Goal: Task Accomplishment & Management: Complete application form

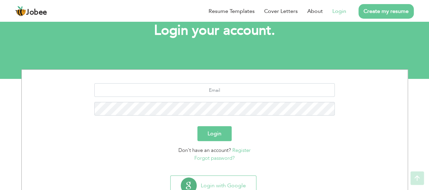
scroll to position [68, 0]
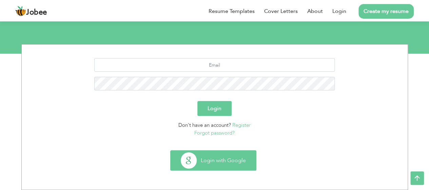
click at [236, 159] on button "Login with Google" at bounding box center [214, 160] width 86 height 20
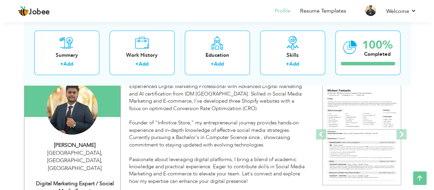
scroll to position [59, 0]
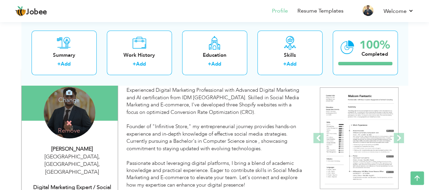
click at [68, 92] on icon at bounding box center [69, 92] width 6 height 6
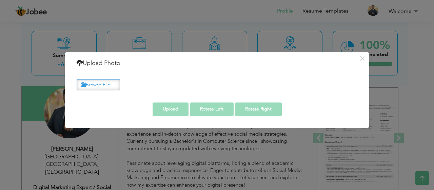
click at [92, 88] on label "Browse File ..." at bounding box center [98, 84] width 43 height 11
click at [0, 0] on input "Browse File ..." at bounding box center [0, 0] width 0 height 0
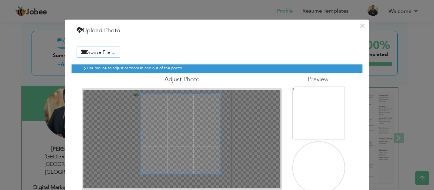
click at [156, 101] on span at bounding box center [180, 133] width 79 height 79
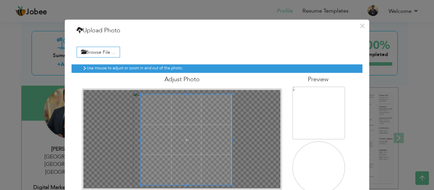
click at [228, 180] on div at bounding box center [186, 139] width 91 height 91
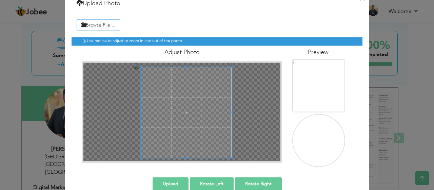
scroll to position [39, 0]
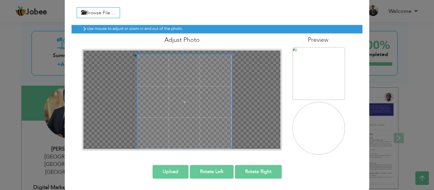
click at [129, 145] on div at bounding box center [182, 99] width 198 height 99
click at [128, 100] on div at bounding box center [182, 99] width 198 height 99
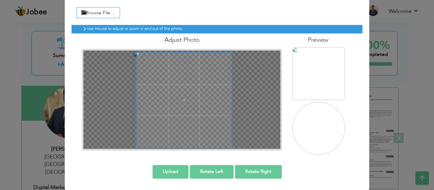
click at [158, 100] on span at bounding box center [184, 100] width 94 height 94
click at [173, 167] on button "Upload" at bounding box center [171, 172] width 36 height 14
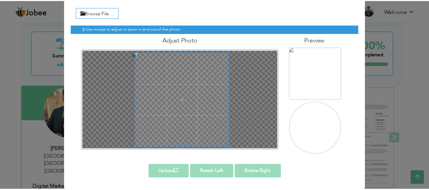
scroll to position [0, 0]
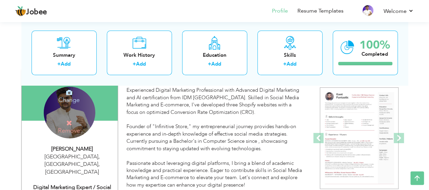
click at [70, 97] on h4 "Change" at bounding box center [69, 95] width 49 height 16
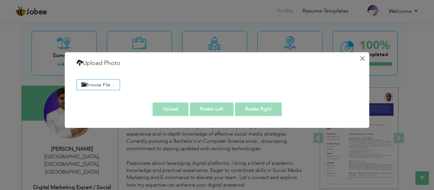
click at [360, 59] on button "×" at bounding box center [362, 58] width 11 height 11
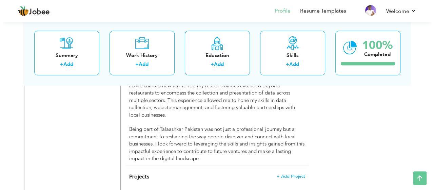
scroll to position [612, 0]
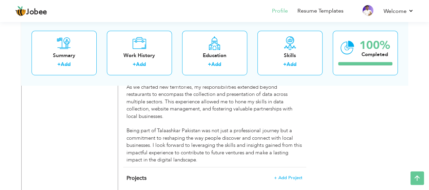
click at [284, 175] on span "+ Add Project" at bounding box center [288, 177] width 29 height 5
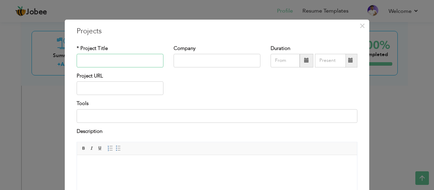
paste input "Creative Audit & Script Analysis for Beauty Brand [PERSON_NAME]"
type input "Creative Audit & Script Analysis for Beauty Brand [PERSON_NAME]"
click at [191, 58] on input "text" at bounding box center [217, 61] width 87 height 14
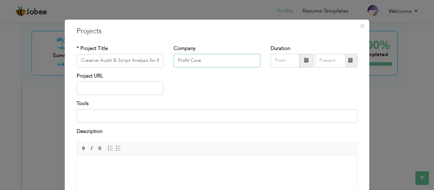
type input "Profit Core"
click at [300, 59] on span at bounding box center [307, 61] width 14 height 14
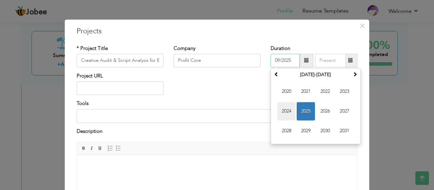
click at [285, 111] on span "2024" at bounding box center [287, 111] width 18 height 18
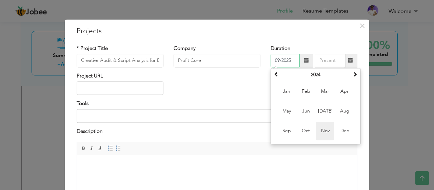
click at [319, 127] on span "Nov" at bounding box center [325, 130] width 18 height 18
type input "11/2024"
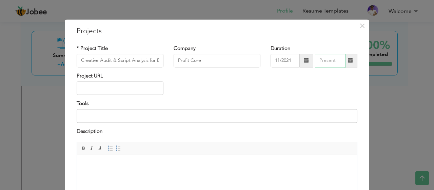
click at [324, 57] on input "text" at bounding box center [330, 61] width 31 height 14
click at [349, 60] on span at bounding box center [351, 60] width 5 height 5
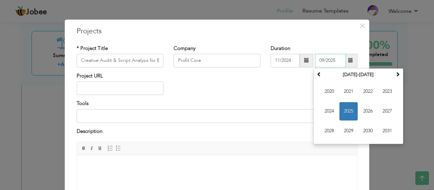
click at [342, 106] on span "2025" at bounding box center [349, 111] width 18 height 18
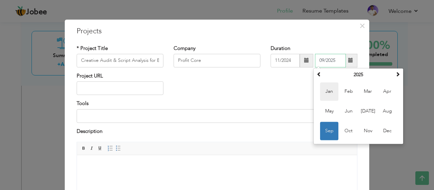
click at [329, 90] on span "Jan" at bounding box center [329, 91] width 18 height 18
type input "01/2025"
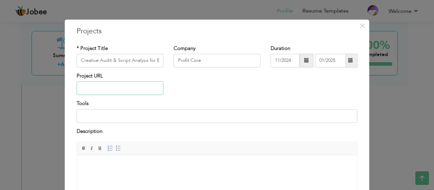
click at [100, 87] on input "text" at bounding box center [120, 88] width 87 height 14
paste input "[URL][DOMAIN_NAME]"
type input "[URL][DOMAIN_NAME]"
click at [109, 162] on body at bounding box center [217, 165] width 267 height 7
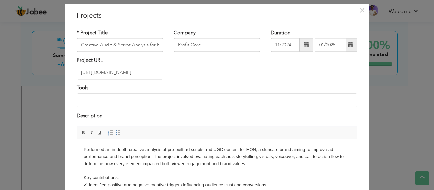
scroll to position [90, 0]
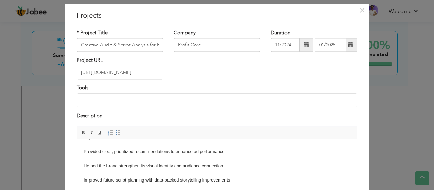
click at [83, 152] on html "Performed an in-depth creative analysis of pre-built ad scripts and UGC content…" at bounding box center [217, 120] width 280 height 141
click at [116, 132] on span at bounding box center [118, 132] width 5 height 5
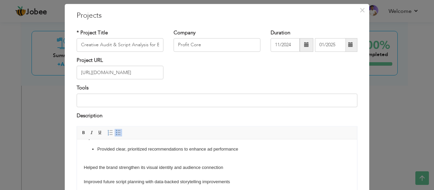
click at [82, 168] on html "Performed an in-depth creative analysis of pre-built ad scripts and UGC content…" at bounding box center [217, 121] width 280 height 143
click at [117, 135] on link "Insert/Remove Bulleted List" at bounding box center [118, 132] width 7 height 7
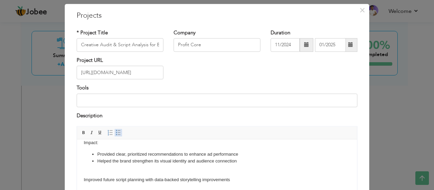
scroll to position [84, 0]
click at [82, 181] on html "Performed an in-depth creative analysis of pre-built ad scripts and UGC content…" at bounding box center [217, 122] width 280 height 135
click at [116, 131] on span at bounding box center [118, 132] width 5 height 5
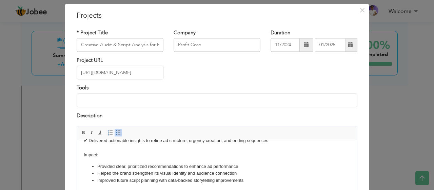
scroll to position [73, 0]
drag, startPoint x: 102, startPoint y: 158, endPoint x: 90, endPoint y: 155, distance: 12.3
click at [90, 155] on body "Performed an in-depth creative analysis of pre-built ad scripts and UGC content…" at bounding box center [217, 128] width 267 height 110
click at [98, 155] on body "Performed an in-depth creative analysis of pre-built ad scripts and UGC content…" at bounding box center [217, 128] width 267 height 110
drag, startPoint x: 98, startPoint y: 155, endPoint x: 74, endPoint y: 152, distance: 24.2
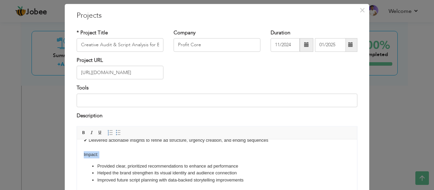
click at [77, 152] on html "Performed an in-depth creative analysis of pre-built ad scripts and UGC content…" at bounding box center [217, 129] width 280 height 124
click at [82, 130] on span at bounding box center [83, 132] width 5 height 5
click at [117, 157] on body "Performed an in-depth creative analysis of pre-built ad scripts and UGC content…" at bounding box center [217, 128] width 267 height 110
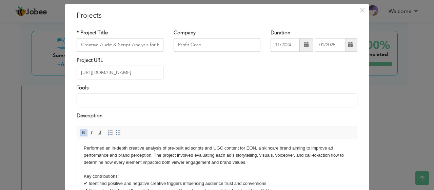
scroll to position [0, 0]
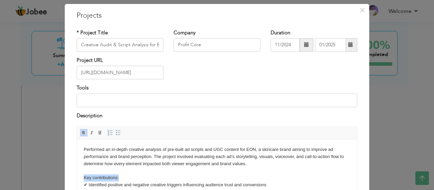
drag, startPoint x: 119, startPoint y: 177, endPoint x: 82, endPoint y: 179, distance: 37.7
click at [81, 134] on span at bounding box center [83, 132] width 5 height 5
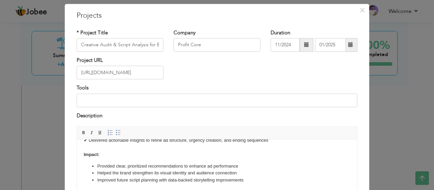
scroll to position [79, 0]
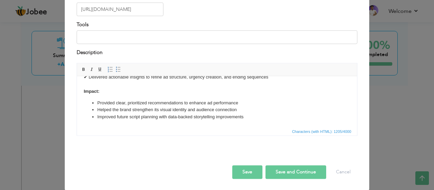
click at [272, 171] on button "Save and Continue" at bounding box center [296, 172] width 61 height 14
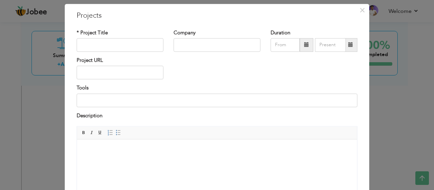
scroll to position [0, 0]
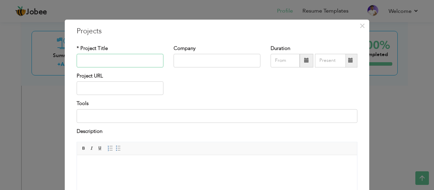
click at [121, 66] on input "text" at bounding box center [120, 61] width 87 height 14
paste input "SWOT Analysis of Competitor E-Commerce Product Page for product "Wire Dishwashi…"
type input "SWOT Analysis of Competitor E-Commerce Product Page for product "Wire Dishwashi…"
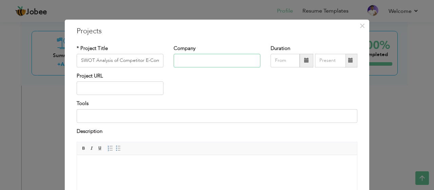
click at [196, 56] on input "text" at bounding box center [217, 61] width 87 height 14
type input "Profit Core"
click at [108, 84] on input "text" at bounding box center [120, 88] width 87 height 14
paste input "[URL][DOMAIN_NAME]"
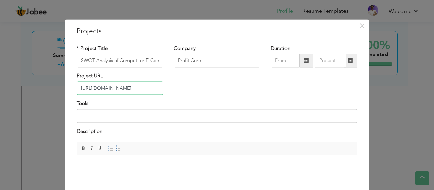
type input "[URL][DOMAIN_NAME]"
click at [306, 59] on span at bounding box center [306, 60] width 5 height 5
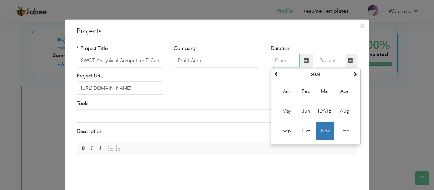
click at [323, 127] on span "Nov" at bounding box center [325, 130] width 18 height 18
type input "11/2024"
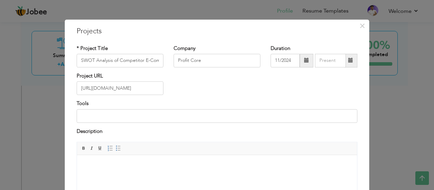
click at [349, 66] on span at bounding box center [350, 61] width 13 height 14
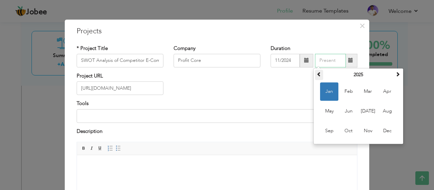
click at [317, 74] on span at bounding box center [319, 74] width 5 height 5
click at [369, 126] on span "Nov" at bounding box center [368, 130] width 18 height 18
type input "11/2024"
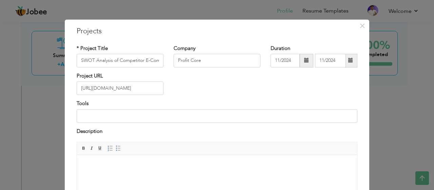
click at [138, 171] on html at bounding box center [217, 165] width 280 height 21
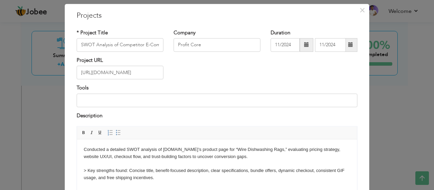
click at [116, 133] on span at bounding box center [118, 132] width 5 height 5
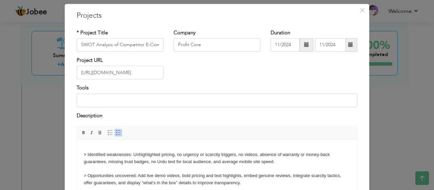
scroll to position [43, 0]
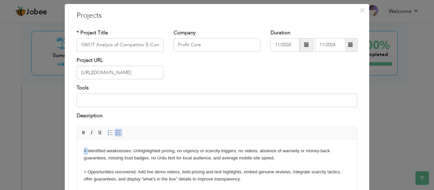
drag, startPoint x: 87, startPoint y: 151, endPoint x: 77, endPoint y: 151, distance: 10.2
click at [77, 151] on html "Conducted a detailed SWOT analysis of KitchenPlusPK.com’s product page for “Wir…" at bounding box center [217, 160] width 280 height 128
click at [116, 132] on span at bounding box center [118, 132] width 5 height 5
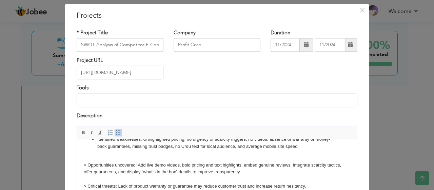
scroll to position [36, 0]
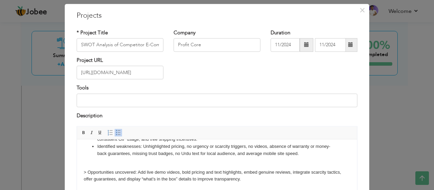
click at [88, 170] on body "Conducted a detailed SWOT analysis of KitchenPlusPK.com’s product page for “Wir…" at bounding box center [217, 164] width 267 height 108
click at [116, 130] on span at bounding box center [118, 132] width 5 height 5
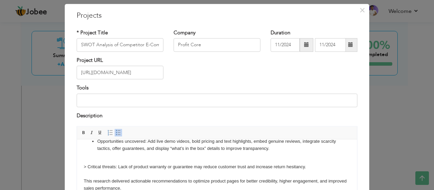
scroll to position [63, 0]
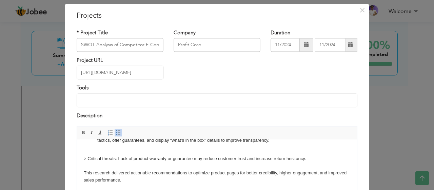
click at [89, 160] on body "Conducted a detailed SWOT analysis of KitchenPlusPK.com’s product page for “Wir…" at bounding box center [217, 133] width 267 height 100
click at [116, 131] on span at bounding box center [118, 132] width 5 height 5
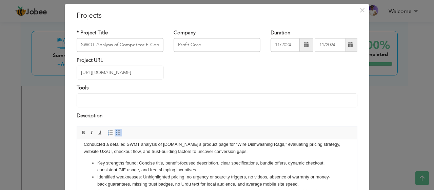
scroll to position [4, 0]
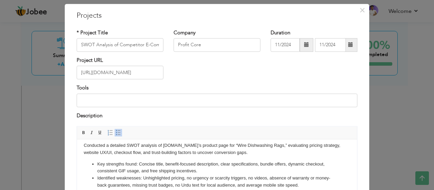
click at [208, 174] on li "Key strengths found: Concise title, benefit-focused description, clear specific…" at bounding box center [217, 168] width 240 height 14
drag, startPoint x: 138, startPoint y: 165, endPoint x: 98, endPoint y: 161, distance: 40.6
click at [98, 161] on li "Key strengths found: Concise title, benefit-focused description, clear specific…" at bounding box center [217, 168] width 240 height 14
click at [81, 131] on span at bounding box center [83, 132] width 5 height 5
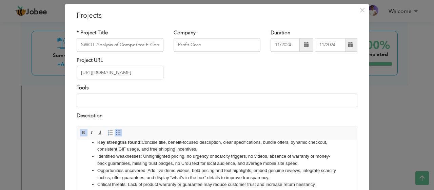
scroll to position [26, 0]
drag, startPoint x: 95, startPoint y: 155, endPoint x: 142, endPoint y: 155, distance: 46.5
click at [142, 155] on ul "Key strengths found: Concise title, benefit-focused description, clear specific…" at bounding box center [217, 163] width 267 height 50
click at [81, 131] on span at bounding box center [83, 132] width 5 height 5
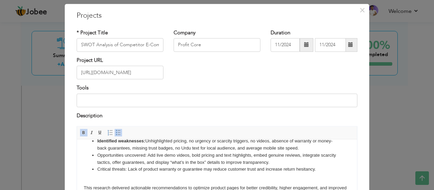
scroll to position [45, 0]
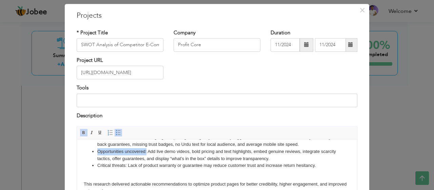
drag, startPoint x: 98, startPoint y: 152, endPoint x: 147, endPoint y: 150, distance: 48.6
click at [147, 150] on li "Opportunities uncovered: Add live demo videos, bold pricing and text highlights…" at bounding box center [217, 155] width 240 height 14
click at [80, 129] on link "Bold" at bounding box center [83, 132] width 7 height 7
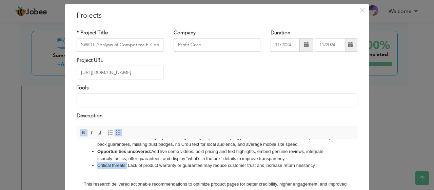
drag, startPoint x: 97, startPoint y: 166, endPoint x: 127, endPoint y: 164, distance: 29.9
click at [127, 164] on ul "Key strengths found: Concise title, benefit-focused description, clear specific…" at bounding box center [217, 145] width 267 height 50
click at [81, 134] on span at bounding box center [83, 132] width 5 height 5
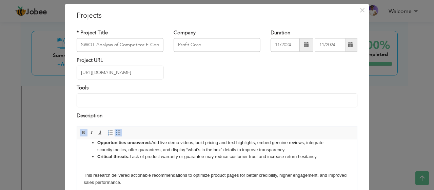
scroll to position [56, 0]
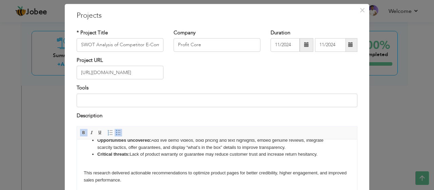
click at [145, 161] on body "Conducted a detailed SWOT analysis of KitchenPlusPK.com’s product page for “Wir…" at bounding box center [217, 137] width 267 height 94
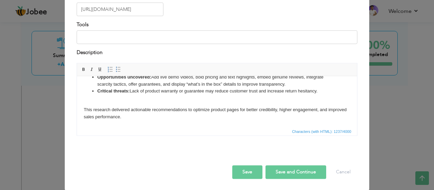
click at [304, 171] on button "Save and Continue" at bounding box center [296, 172] width 61 height 14
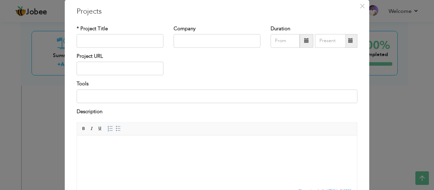
scroll to position [0, 0]
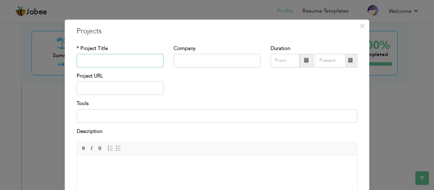
click at [120, 57] on input "text" at bounding box center [120, 61] width 87 height 14
paste input "SWOT Analysis of Competitor E-Commerce Product Pages for product "Solar Chargin…"
type input "SWOT Analysis of Competitor E-Commerce Product Pages for product "Solar Chargin…"
click at [196, 58] on input "text" at bounding box center [217, 61] width 87 height 14
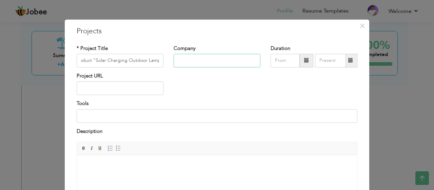
scroll to position [0, 0]
type input "Profit Core"
click at [301, 58] on span at bounding box center [307, 61] width 14 height 14
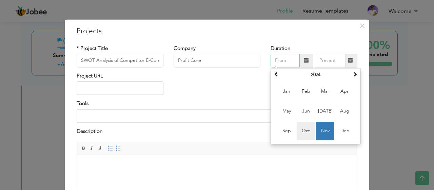
click at [311, 127] on span "Oct" at bounding box center [306, 130] width 18 height 18
type input "10/2024"
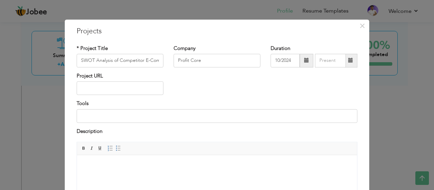
click at [352, 57] on span at bounding box center [350, 61] width 13 height 14
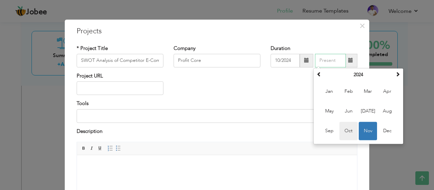
click at [345, 123] on span "Oct" at bounding box center [349, 130] width 18 height 18
type input "10/2024"
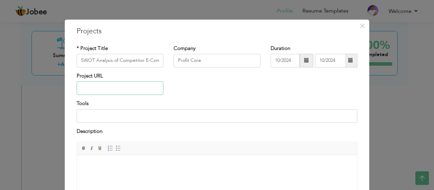
click at [96, 90] on input "text" at bounding box center [120, 88] width 87 height 14
paste input "[URL][DOMAIN_NAME]"
type input "[URL][DOMAIN_NAME]"
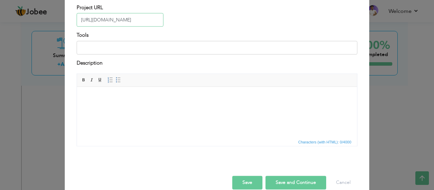
scroll to position [72, 0]
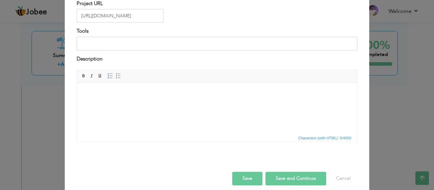
click at [105, 95] on body at bounding box center [217, 92] width 267 height 7
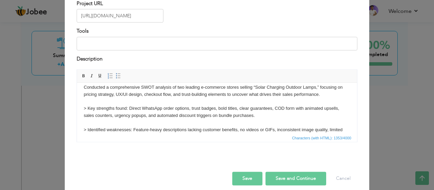
scroll to position [0, 0]
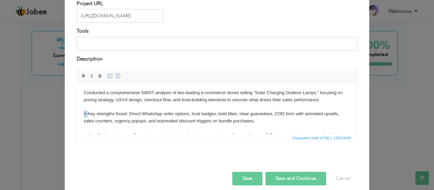
drag, startPoint x: 88, startPoint y: 115, endPoint x: 151, endPoint y: 197, distance: 103.6
click at [77, 115] on html "Conducted a comprehensive SWOT analysis of two leading e-commerce stores sellin…" at bounding box center [217, 149] width 280 height 134
click at [116, 75] on span at bounding box center [118, 75] width 5 height 5
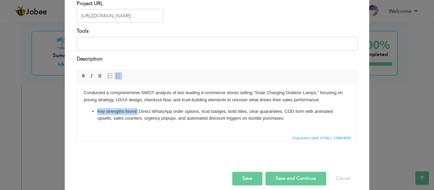
drag, startPoint x: 97, startPoint y: 111, endPoint x: 138, endPoint y: 113, distance: 41.5
click at [138, 113] on ul "Key strengths found: Direct WhatsApp order options, trust badges, bold titles, …" at bounding box center [217, 115] width 267 height 14
click at [81, 74] on span at bounding box center [83, 75] width 5 height 5
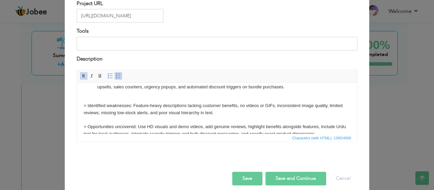
scroll to position [34, 0]
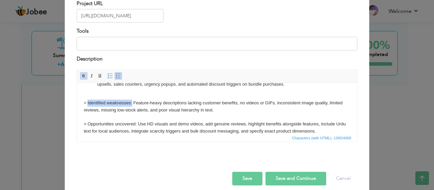
drag, startPoint x: 132, startPoint y: 103, endPoint x: 88, endPoint y: 102, distance: 43.8
click at [88, 102] on body "Conducted a comprehensive SWOT analysis of two leading e-commerce stores sellin…" at bounding box center [217, 116] width 267 height 122
click at [80, 80] on span "Basic Styles Bold Italic Underline" at bounding box center [93, 77] width 26 height 10
click at [81, 78] on span at bounding box center [83, 75] width 5 height 5
click at [87, 103] on body "Conducted a comprehensive SWOT analysis of two leading e-commerce stores sellin…" at bounding box center [217, 116] width 267 height 122
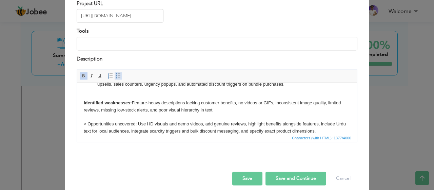
click at [116, 77] on span at bounding box center [118, 75] width 5 height 5
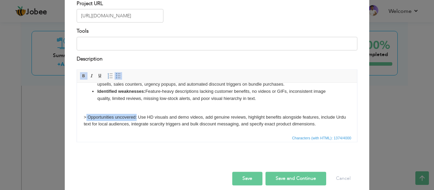
drag, startPoint x: 137, startPoint y: 116, endPoint x: 87, endPoint y: 118, distance: 50.3
click at [87, 118] on body "Conducted a comprehensive SWOT analysis of two leading e-commerce stores sellin…" at bounding box center [217, 112] width 267 height 115
click at [81, 76] on span at bounding box center [83, 75] width 5 height 5
click at [86, 117] on body "Conducted a comprehensive SWOT analysis of two leading e-commerce stores sellin…" at bounding box center [217, 112] width 267 height 115
click at [87, 117] on strong "Opportunities uncovered:" at bounding box center [114, 116] width 54 height 5
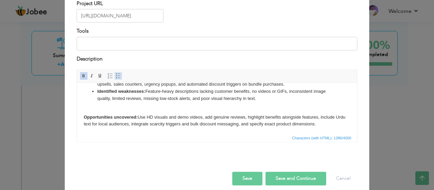
click at [116, 76] on span at bounding box center [118, 75] width 5 height 5
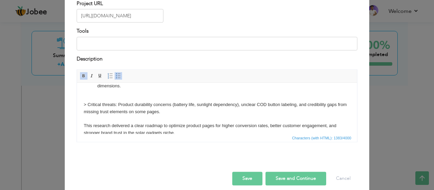
scroll to position [64, 0]
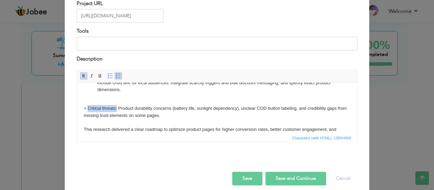
drag, startPoint x: 117, startPoint y: 109, endPoint x: 88, endPoint y: 110, distance: 28.5
click at [88, 110] on body "Conducted a comprehensive SWOT analysis of two leading e-commerce stores sellin…" at bounding box center [217, 82] width 267 height 115
click at [81, 76] on span at bounding box center [83, 75] width 5 height 5
click at [88, 107] on strong "Critical threats:" at bounding box center [103, 108] width 32 height 5
click at [116, 73] on span at bounding box center [118, 75] width 5 height 5
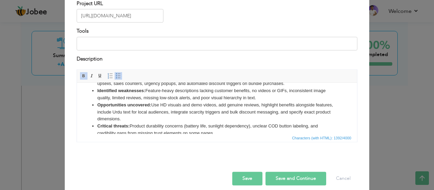
scroll to position [0, 0]
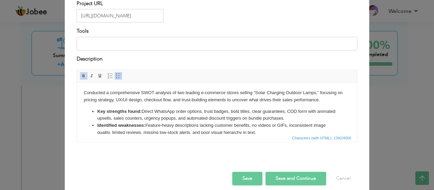
click at [281, 178] on button "Save and Continue" at bounding box center [296, 179] width 61 height 14
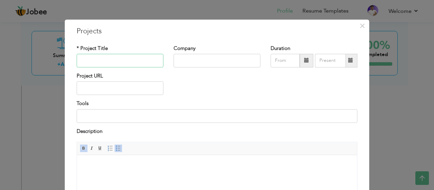
click at [97, 61] on input "text" at bounding box center [120, 61] width 87 height 14
paste input "Competitive SWOT Analysis of High-Performing E-commerce Product Pages for produ…"
type input "Competitive SWOT Analysis of High-Performing E-commerce Product Pages for produ…"
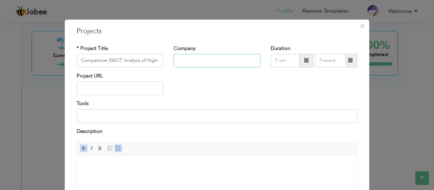
click at [224, 59] on input "text" at bounding box center [217, 61] width 87 height 14
type input "Profit Core"
click at [310, 62] on span at bounding box center [307, 61] width 14 height 14
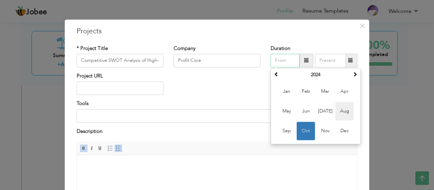
click at [339, 114] on span "Aug" at bounding box center [345, 111] width 18 height 18
type input "08/2024"
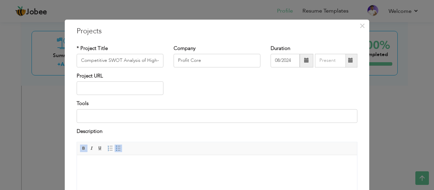
click at [349, 60] on span at bounding box center [351, 60] width 5 height 5
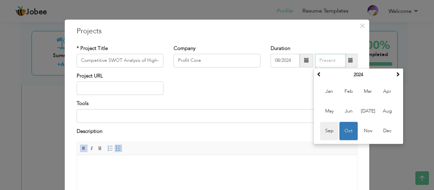
click at [325, 127] on span "Sep" at bounding box center [329, 130] width 18 height 18
type input "09/2024"
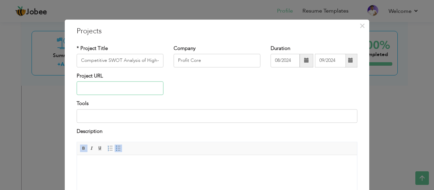
click at [116, 87] on input "text" at bounding box center [120, 88] width 87 height 14
paste input "[URL][DOMAIN_NAME]"
type input "[URL][DOMAIN_NAME]"
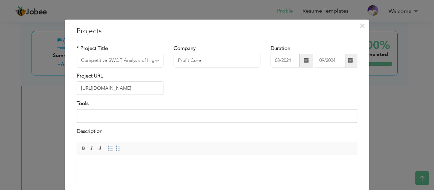
click at [101, 158] on html at bounding box center [217, 165] width 280 height 21
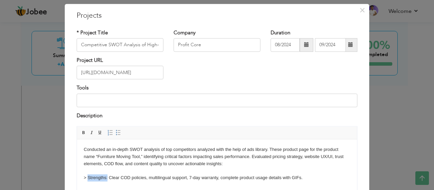
drag, startPoint x: 107, startPoint y: 178, endPoint x: 88, endPoint y: 180, distance: 19.5
click at [80, 136] on span "Bold Italic Underline" at bounding box center [92, 133] width 24 height 8
drag, startPoint x: 81, startPoint y: 130, endPoint x: 7, endPoint y: 3, distance: 146.9
click at [81, 130] on span at bounding box center [83, 132] width 5 height 5
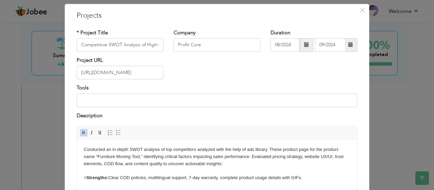
click at [88, 178] on strong "Strengths:" at bounding box center [98, 177] width 22 height 5
click at [116, 130] on span at bounding box center [118, 132] width 5 height 5
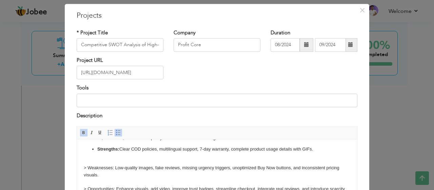
scroll to position [27, 0]
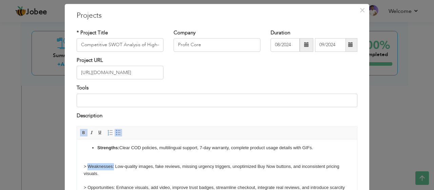
drag, startPoint x: 114, startPoint y: 167, endPoint x: 87, endPoint y: 168, distance: 26.5
click at [87, 168] on body "Conducted an in-depth SWOT analysis of top competitors analyzed with the help o…" at bounding box center [217, 176] width 267 height 115
click at [80, 129] on link "Bold" at bounding box center [83, 132] width 7 height 7
click at [87, 166] on body "Conducted an in-depth SWOT analysis of top competitors analyzed with the help o…" at bounding box center [217, 176] width 267 height 115
click at [115, 129] on link "Insert/Remove Bulleted List" at bounding box center [118, 132] width 7 height 7
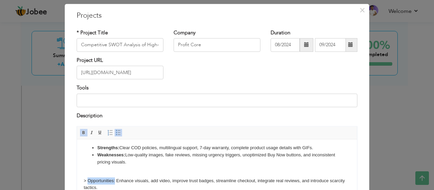
drag, startPoint x: 115, startPoint y: 180, endPoint x: 89, endPoint y: 183, distance: 26.6
click at [89, 183] on body "Conducted an in-depth SWOT analysis of top competitors analyzed with the help o…" at bounding box center [217, 173] width 267 height 108
click at [80, 135] on link "Bold" at bounding box center [83, 132] width 7 height 7
click at [86, 180] on body "Conducted an in-depth SWOT analysis of top competitors analyzed with the help o…" at bounding box center [217, 173] width 267 height 108
click at [115, 135] on link "Insert/Remove Bulleted List" at bounding box center [118, 132] width 7 height 7
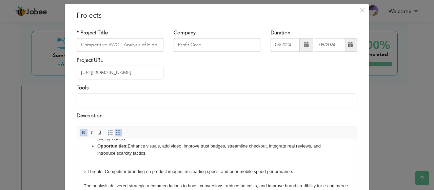
scroll to position [63, 0]
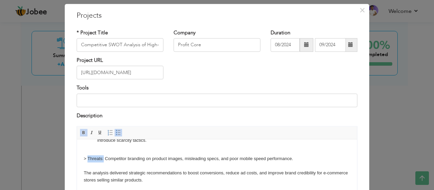
drag, startPoint x: 103, startPoint y: 159, endPoint x: 87, endPoint y: 162, distance: 16.5
click at [87, 162] on body "Conducted an in-depth SWOT analysis of top competitors analyzed with the help o…" at bounding box center [217, 133] width 267 height 100
click at [81, 136] on span "Bold Italic Underline" at bounding box center [92, 133] width 24 height 8
click at [81, 133] on span at bounding box center [83, 132] width 5 height 5
click at [88, 160] on strong "Threats:" at bounding box center [95, 158] width 17 height 5
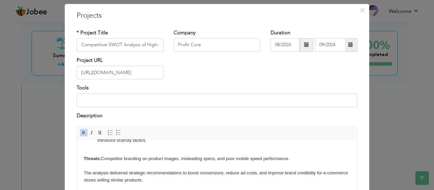
click at [118, 132] on span "Paragraph Insert/Remove Numbered List Insert/Remove Bulleted List" at bounding box center [115, 134] width 18 height 10
click at [117, 132] on span at bounding box center [118, 132] width 5 height 5
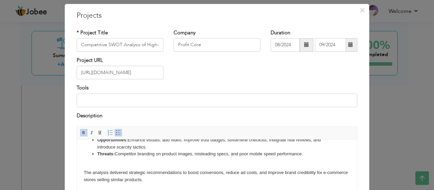
scroll to position [56, 0]
click at [114, 157] on li "Threats: Competitor branding on product images, misleading specs, and poor mobi…" at bounding box center [217, 154] width 240 height 7
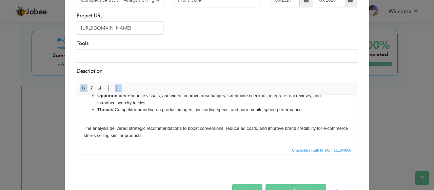
scroll to position [79, 0]
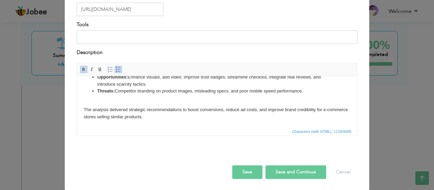
click at [294, 171] on button "Save and Continue" at bounding box center [296, 172] width 61 height 14
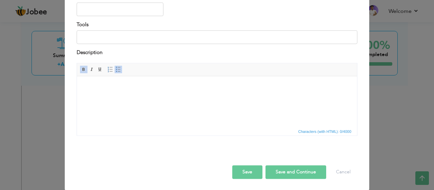
scroll to position [0, 0]
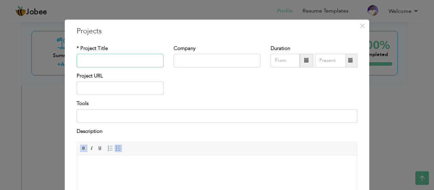
click at [115, 59] on input "text" at bounding box center [120, 61] width 87 height 14
paste input "SWOT Analysis of Top performing competitors E-Commerce Product Pages for produc…"
type input "SWOT Analysis of Top performing competitors E-Commerce Product Pages for produc…"
click at [203, 59] on input "text" at bounding box center [217, 61] width 87 height 14
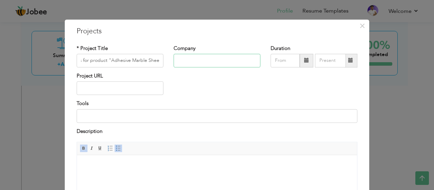
scroll to position [0, 0]
type input "Profit Core"
click at [300, 58] on span at bounding box center [307, 61] width 14 height 14
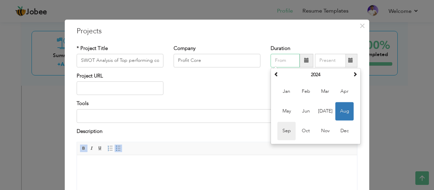
click at [284, 126] on span "Sep" at bounding box center [287, 130] width 18 height 18
type input "09/2024"
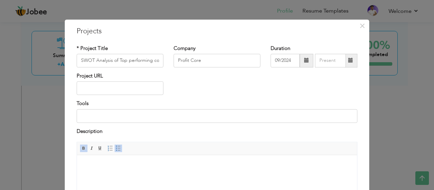
click at [349, 64] on span at bounding box center [350, 61] width 13 height 14
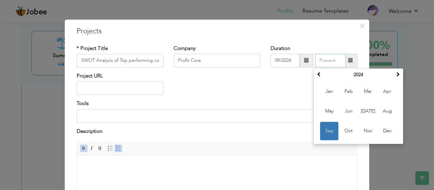
click at [324, 126] on span "Sep" at bounding box center [329, 130] width 18 height 18
type input "09/2024"
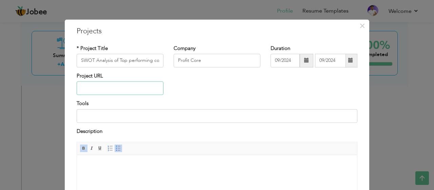
click at [97, 91] on input "text" at bounding box center [120, 88] width 87 height 14
paste input "[URL][DOMAIN_NAME]"
type input "[URL][DOMAIN_NAME]"
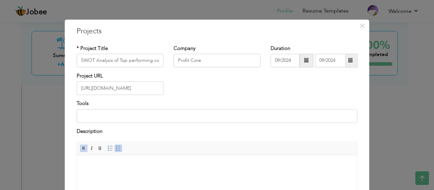
click at [93, 164] on body at bounding box center [217, 165] width 267 height 7
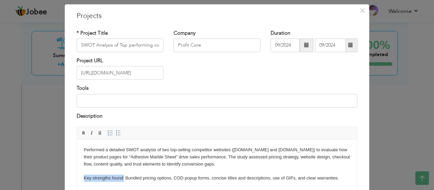
drag, startPoint x: 125, startPoint y: 176, endPoint x: 70, endPoint y: 175, distance: 55.0
click at [81, 132] on span at bounding box center [83, 132] width 5 height 5
click at [116, 131] on span at bounding box center [118, 132] width 5 height 5
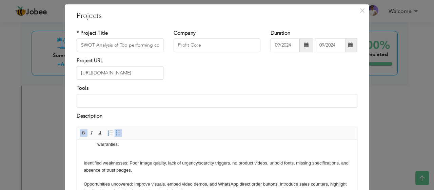
scroll to position [41, 0]
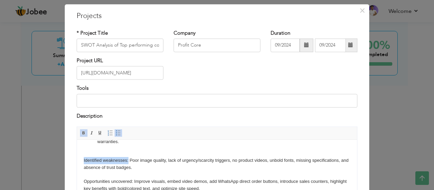
drag, startPoint x: 128, startPoint y: 159, endPoint x: 82, endPoint y: 163, distance: 45.3
click at [82, 163] on html "Performed a detailed SWOT analysis of two top-selling competitor websites (Rain…" at bounding box center [217, 170] width 280 height 143
click at [81, 132] on span at bounding box center [83, 132] width 5 height 5
click at [116, 133] on span at bounding box center [118, 132] width 5 height 5
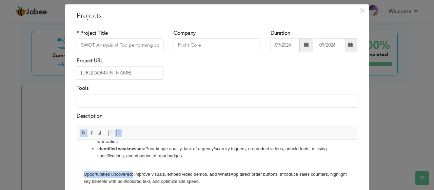
drag, startPoint x: 133, startPoint y: 173, endPoint x: 67, endPoint y: 175, distance: 65.5
click at [77, 175] on html "Performed a detailed SWOT analysis of two top-selling competitor websites (Rain…" at bounding box center [217, 166] width 280 height 135
click at [116, 134] on span at bounding box center [118, 132] width 5 height 5
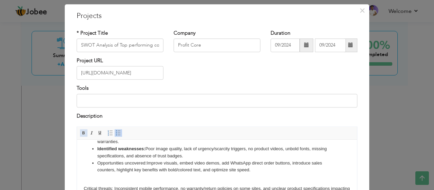
click at [83, 133] on span at bounding box center [83, 132] width 5 height 5
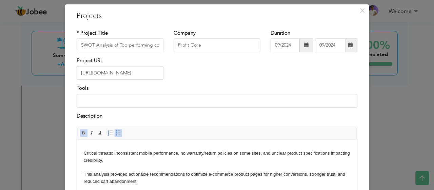
scroll to position [77, 0]
drag, startPoint x: 113, startPoint y: 154, endPoint x: 82, endPoint y: 154, distance: 30.9
click at [82, 154] on html "Performed a detailed SWOT analysis of two top-selling competitor websites (Rain…" at bounding box center [217, 127] width 280 height 128
click at [115, 129] on link "Insert/Remove Bulleted List" at bounding box center [118, 132] width 7 height 7
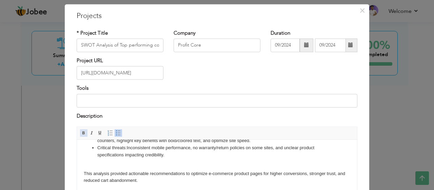
click at [82, 132] on span at bounding box center [83, 132] width 5 height 5
click at [94, 166] on body "Performed a detailed SWOT analysis of two top-selling competitor websites (Rain…" at bounding box center [217, 130] width 267 height 108
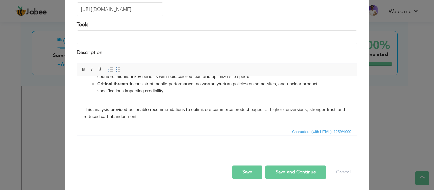
click at [292, 165] on button "Save and Continue" at bounding box center [296, 172] width 61 height 14
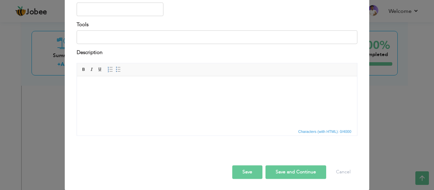
scroll to position [0, 0]
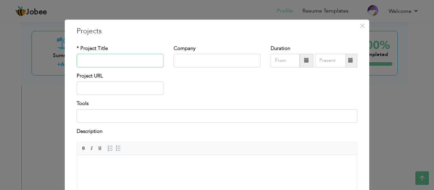
click at [103, 63] on input "text" at bounding box center [120, 61] width 87 height 14
paste input "Comprehensive SWOT Analysis of Competitor E-Commerce Product Pages fpr product …"
type input "Comprehensive SWOT Analysis of Competitor E-Commerce Product Pages fpr product …"
click at [198, 57] on input "text" at bounding box center [217, 61] width 87 height 14
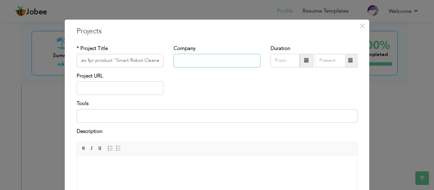
scroll to position [0, 0]
type input "Profit Core"
click at [306, 63] on span at bounding box center [306, 60] width 5 height 5
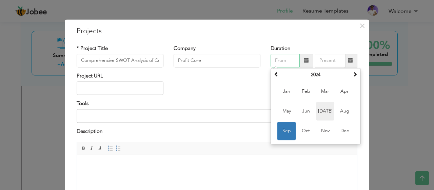
click at [325, 109] on span "Jul" at bounding box center [325, 111] width 18 height 18
type input "07/2024"
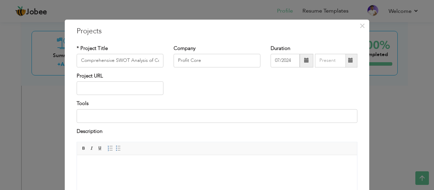
click at [350, 58] on span at bounding box center [351, 60] width 5 height 5
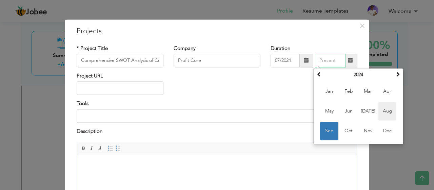
click at [382, 112] on span "Aug" at bounding box center [387, 111] width 18 height 18
type input "08/2024"
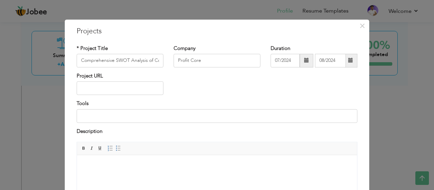
click at [118, 75] on div "Project URL" at bounding box center [120, 83] width 87 height 22
click at [113, 86] on input "text" at bounding box center [120, 88] width 87 height 14
paste input "[URL][DOMAIN_NAME]"
type input "[URL][DOMAIN_NAME]"
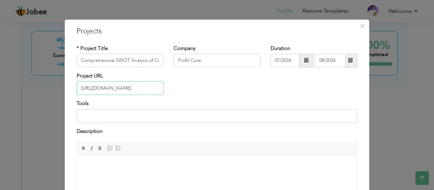
scroll to position [0, 0]
click at [152, 140] on div "Description" at bounding box center [217, 135] width 291 height 14
click at [127, 174] on html at bounding box center [217, 165] width 280 height 21
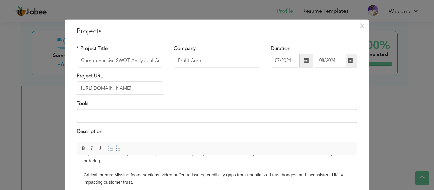
scroll to position [16, 0]
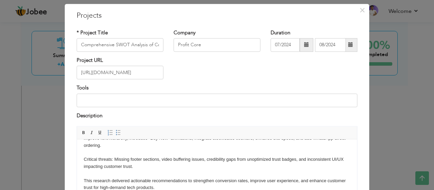
click at [92, 93] on div "Tools" at bounding box center [217, 96] width 281 height 22
click at [92, 98] on input at bounding box center [217, 100] width 281 height 14
type input "d"
type input "c"
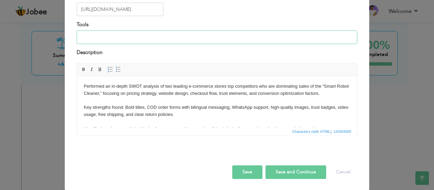
scroll to position [0, 0]
drag, startPoint x: 125, startPoint y: 106, endPoint x: 84, endPoint y: 108, distance: 40.8
click at [84, 108] on body "Performed an in-depth SWOT analysis of two leading e-commerce stores top compet…" at bounding box center [217, 150] width 267 height 134
click at [82, 69] on span at bounding box center [83, 69] width 5 height 5
click at [116, 68] on span at bounding box center [118, 69] width 5 height 5
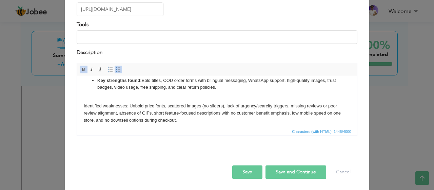
scroll to position [25, 0]
drag, startPoint x: 128, startPoint y: 105, endPoint x: 138, endPoint y: 182, distance: 78.0
click at [77, 107] on html "Performed an in-depth SWOT analysis of two leading e-commerce stores top compet…" at bounding box center [217, 125] width 280 height 149
click at [81, 67] on span at bounding box center [83, 69] width 5 height 5
click at [116, 70] on span at bounding box center [118, 69] width 5 height 5
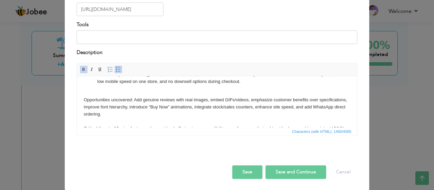
scroll to position [52, 0]
drag, startPoint x: 133, startPoint y: 98, endPoint x: 137, endPoint y: 175, distance: 76.5
click at [77, 99] on html "Performed an in-depth SWOT analysis of two leading e-commerce stores top compet…" at bounding box center [217, 95] width 280 height 143
click at [81, 66] on span "Bold Italic Underline" at bounding box center [92, 70] width 24 height 8
click at [81, 67] on span at bounding box center [83, 69] width 5 height 5
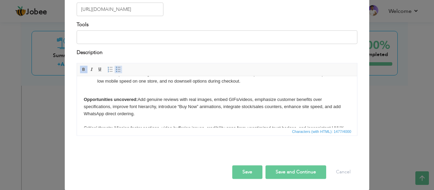
click at [116, 70] on span at bounding box center [118, 69] width 5 height 5
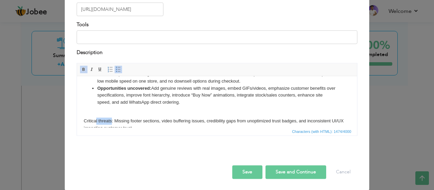
drag, startPoint x: 112, startPoint y: 121, endPoint x: 96, endPoint y: 120, distance: 16.3
click at [96, 120] on body "Performed an in-depth SWOT analysis of two leading e-commerce stores top compet…" at bounding box center [217, 92] width 267 height 122
drag, startPoint x: 113, startPoint y: 119, endPoint x: 85, endPoint y: 120, distance: 28.2
click at [85, 120] on body "Performed an in-depth SWOT analysis of two leading e-commerce stores top compet…" at bounding box center [217, 92] width 267 height 122
click at [83, 71] on span at bounding box center [83, 69] width 5 height 5
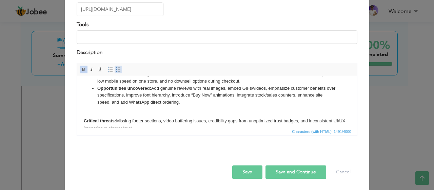
click at [116, 70] on span at bounding box center [118, 69] width 5 height 5
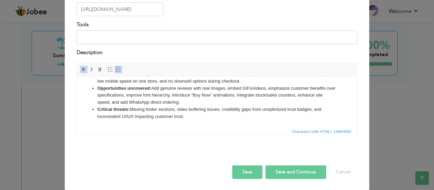
click at [110, 101] on li "Opportunities uncovered: Add genuine reviews with real images, embed GIFs/video…" at bounding box center [217, 95] width 240 height 21
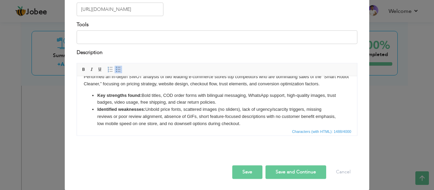
scroll to position [0, 0]
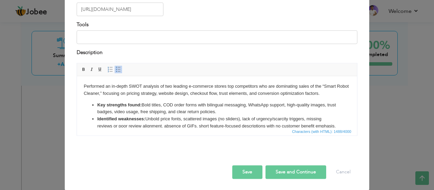
click at [280, 168] on button "Save and Continue" at bounding box center [296, 172] width 61 height 14
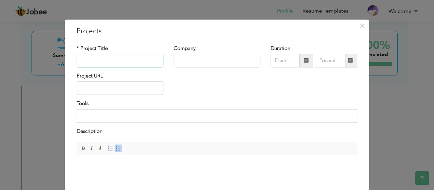
click at [104, 59] on input "text" at bounding box center [120, 61] width 87 height 14
paste input "900+ Orders [DATE] – Ad Strategy & Copy That Performed"
type input "900+ Orders [DATE] – Ad Strategy & Copy That Performed"
click at [193, 55] on input "text" at bounding box center [217, 61] width 87 height 14
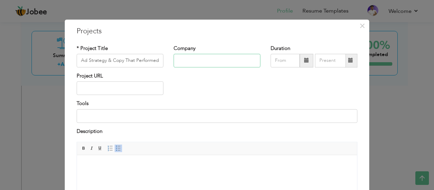
scroll to position [0, 0]
type input "Profit Core"
click at [98, 88] on input "text" at bounding box center [120, 88] width 87 height 14
paste input "[URL][DOMAIN_NAME]"
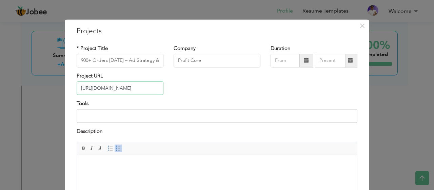
type input "[URL][DOMAIN_NAME]"
click at [101, 162] on body at bounding box center [217, 165] width 267 height 7
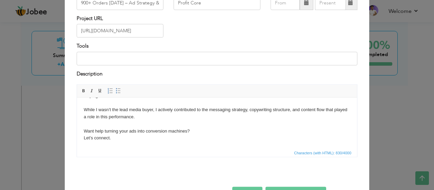
scroll to position [79, 0]
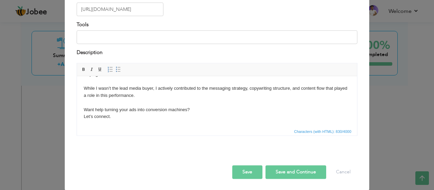
click at [301, 175] on button "Save and Continue" at bounding box center [296, 172] width 61 height 14
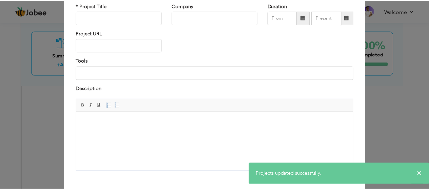
scroll to position [0, 0]
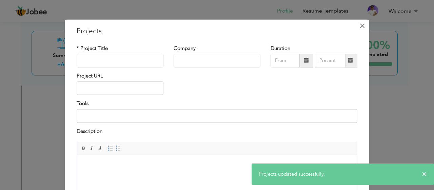
click at [360, 26] on span "×" at bounding box center [363, 26] width 6 height 12
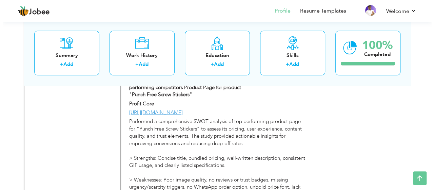
scroll to position [727, 0]
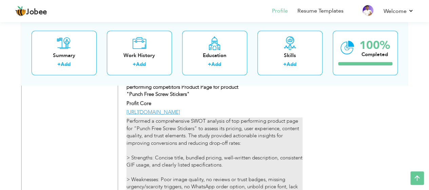
type input "SWOT Analysis of High-Selling E-Commerce top performing competitors Product Pag…"
type input "Profit Core"
type input "01/2025"
type input "02/2025"
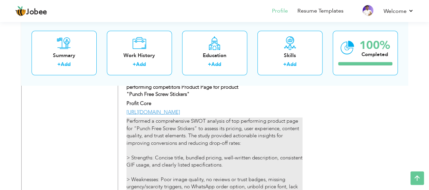
type input "[URL][DOMAIN_NAME]"
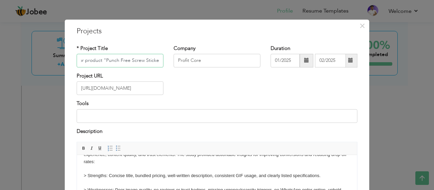
scroll to position [22, 0]
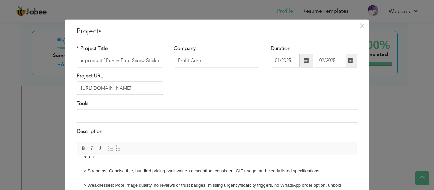
drag, startPoint x: 104, startPoint y: 171, endPoint x: 67, endPoint y: 170, distance: 37.0
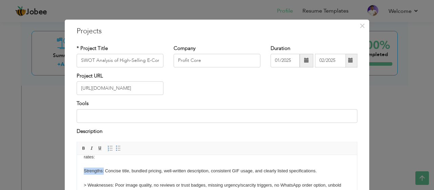
click at [116, 150] on span at bounding box center [118, 148] width 5 height 5
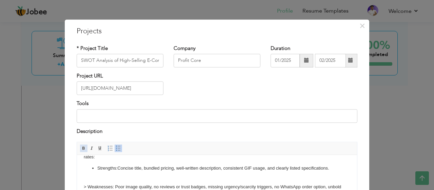
click at [81, 148] on span at bounding box center [83, 148] width 5 height 5
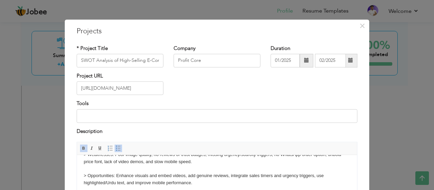
scroll to position [41, 0]
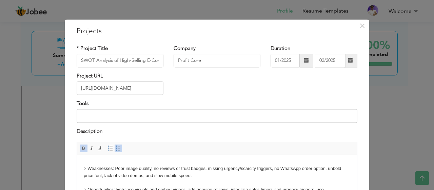
click at [87, 174] on body "Performed a comprehensive SWOT analysis of top performing product page for “Pun…" at bounding box center [217, 178] width 267 height 115
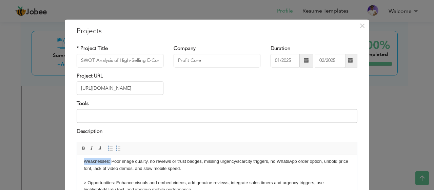
drag, startPoint x: 83, startPoint y: 168, endPoint x: 111, endPoint y: 168, distance: 27.5
click at [111, 168] on body "Performed a comprehensive SWOT analysis of top performing product page for “Pun…" at bounding box center [217, 175] width 267 height 108
click at [82, 149] on span at bounding box center [83, 148] width 5 height 5
click at [115, 150] on link "Insert/Remove Bulleted List" at bounding box center [118, 148] width 7 height 7
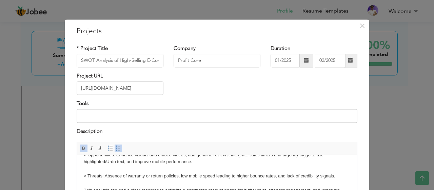
scroll to position [55, 0]
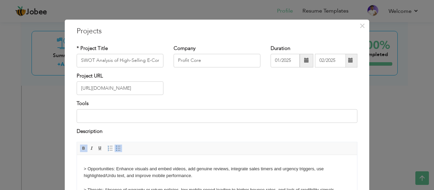
click at [87, 175] on body "Performed a comprehensive SWOT analysis of top performing product page for “Pun…" at bounding box center [217, 161] width 267 height 108
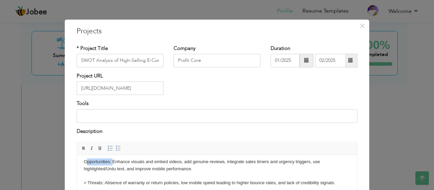
drag, startPoint x: 112, startPoint y: 167, endPoint x: 85, endPoint y: 166, distance: 27.8
click at [85, 166] on body "Performed a comprehensive SWOT analysis of top performing product page for “Pun…" at bounding box center [217, 157] width 267 height 100
click at [81, 148] on span at bounding box center [83, 148] width 5 height 5
click at [116, 148] on span at bounding box center [118, 148] width 5 height 5
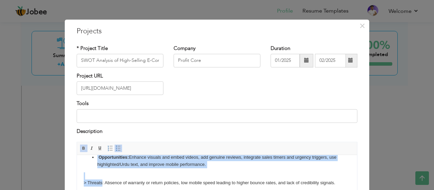
drag, startPoint x: 101, startPoint y: 187, endPoint x: 101, endPoint y: 181, distance: 6.8
click at [101, 181] on body "Performed a comprehensive SWOT analysis of top performing product page for “Pun…" at bounding box center [217, 157] width 267 height 100
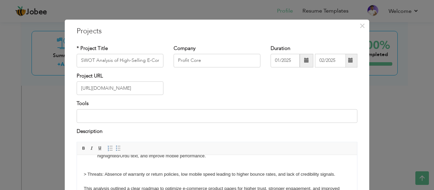
scroll to position [70, 0]
drag, startPoint x: 104, startPoint y: 173, endPoint x: 89, endPoint y: 174, distance: 14.9
click at [89, 174] on body "Performed a comprehensive SWOT analysis of top performing product page for “Pun…" at bounding box center [217, 148] width 267 height 100
click at [116, 146] on span at bounding box center [118, 148] width 5 height 5
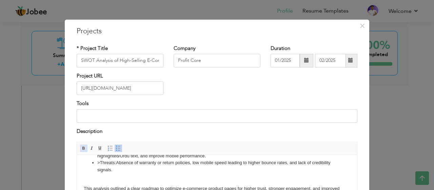
click at [82, 147] on span at bounding box center [83, 148] width 5 height 5
click at [102, 164] on strong "Threats:" at bounding box center [108, 162] width 17 height 5
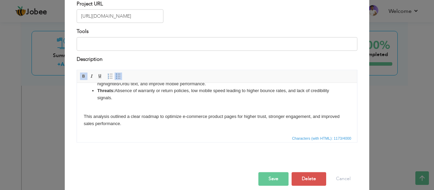
scroll to position [79, 0]
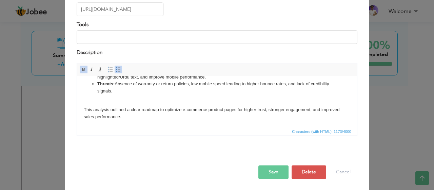
click at [276, 171] on button "Save" at bounding box center [274, 172] width 30 height 14
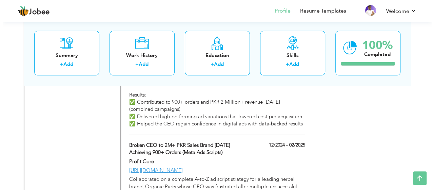
scroll to position [1036, 0]
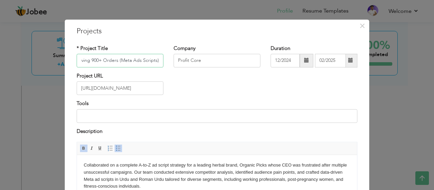
scroll to position [79, 0]
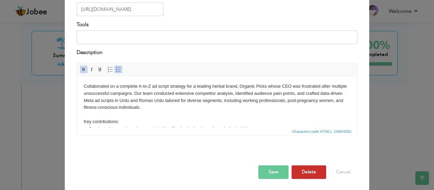
click at [311, 175] on button "Delete" at bounding box center [309, 172] width 35 height 14
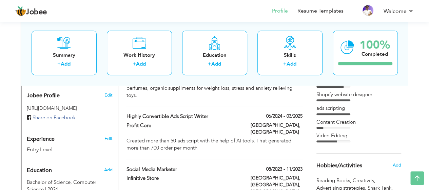
scroll to position [219, 0]
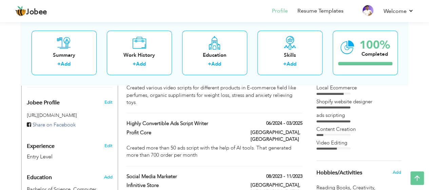
click at [336, 146] on div "Video Editing" at bounding box center [359, 142] width 85 height 7
click at [334, 140] on div "Video Editing" at bounding box center [359, 142] width 85 height 7
click at [327, 146] on div "Video Editing" at bounding box center [359, 142] width 85 height 7
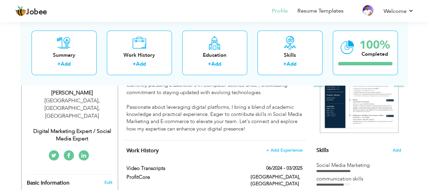
scroll to position [135, 0]
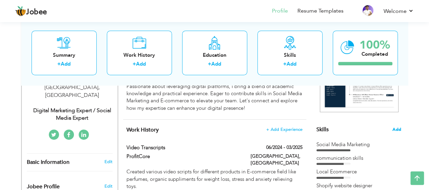
click at [400, 128] on span "Add" at bounding box center [397, 129] width 9 height 6
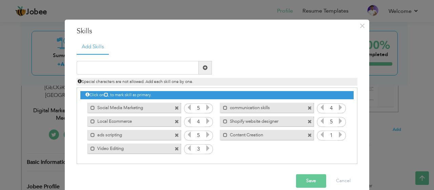
click at [187, 148] on icon at bounding box center [189, 148] width 6 height 6
click at [308, 135] on span at bounding box center [310, 135] width 4 height 4
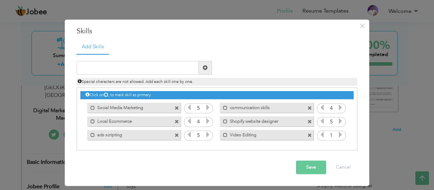
click at [320, 121] on icon at bounding box center [322, 121] width 6 height 6
click at [323, 106] on icon at bounding box center [322, 108] width 6 height 6
click at [340, 122] on icon at bounding box center [341, 121] width 6 height 6
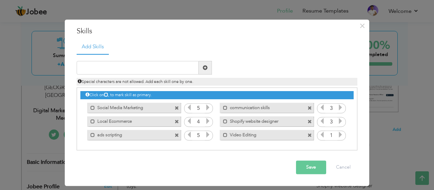
click at [188, 109] on icon at bounding box center [189, 108] width 6 height 6
click at [208, 122] on icon at bounding box center [208, 121] width 6 height 6
click at [126, 64] on input "text" at bounding box center [138, 68] width 122 height 14
type input "Creative Analysis"
click at [306, 170] on button "Save" at bounding box center [311, 168] width 30 height 14
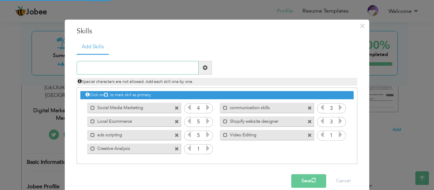
click at [115, 63] on input "text" at bounding box center [138, 68] width 122 height 14
type input "S"
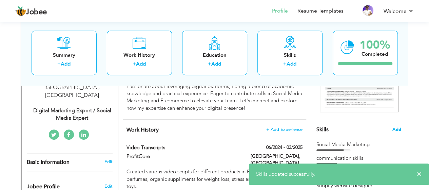
click at [396, 127] on span "Add" at bounding box center [397, 129] width 9 height 6
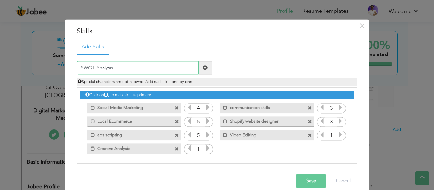
type input "SWOT Analysis"
click at [303, 177] on button "Save" at bounding box center [311, 181] width 30 height 14
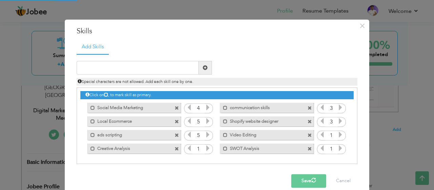
click at [206, 150] on icon at bounding box center [208, 148] width 6 height 6
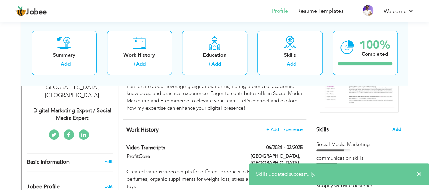
click at [398, 127] on span "Add" at bounding box center [397, 129] width 9 height 6
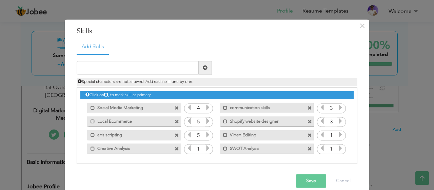
click at [206, 149] on icon at bounding box center [208, 148] width 6 height 6
click at [338, 146] on icon at bounding box center [341, 148] width 6 height 6
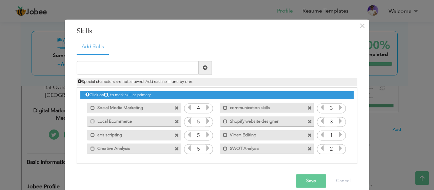
click at [338, 146] on icon at bounding box center [341, 148] width 6 height 6
click at [311, 176] on button "Save" at bounding box center [311, 181] width 30 height 14
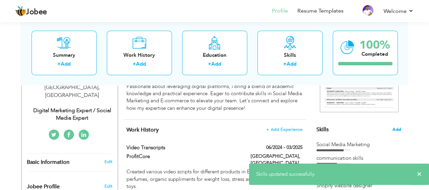
click at [398, 129] on span "Add" at bounding box center [397, 129] width 9 height 6
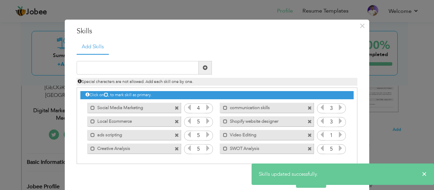
click at [175, 107] on span at bounding box center [177, 108] width 4 height 4
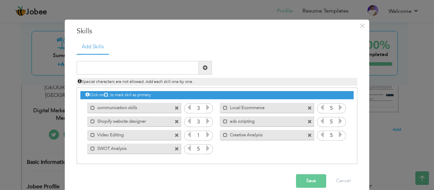
click at [310, 185] on button "Save" at bounding box center [311, 181] width 30 height 14
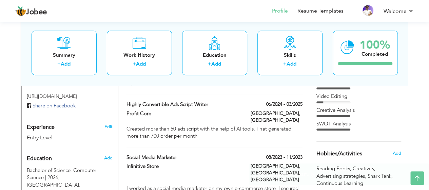
scroll to position [240, 0]
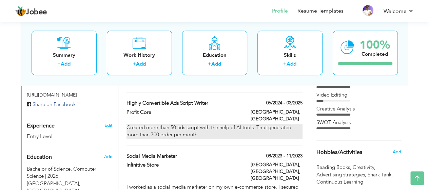
click at [187, 124] on div "Created more than 50 ads script with the help of AI tools. That generated more …" at bounding box center [215, 131] width 176 height 15
type input "Highly convertible ads script writer"
type input "Profit Core"
type input "06/2024"
type input "03/2025"
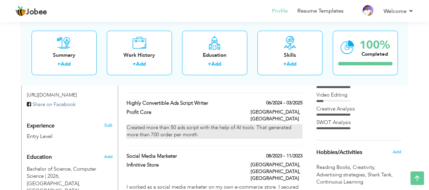
type input "[GEOGRAPHIC_DATA]"
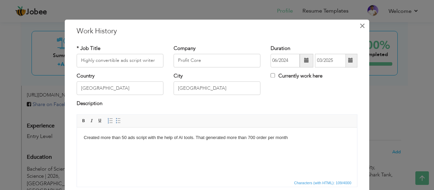
click at [360, 26] on span "×" at bounding box center [363, 26] width 6 height 12
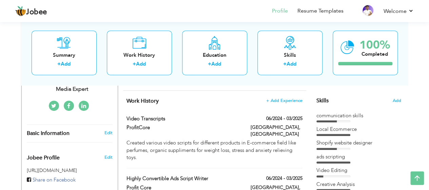
scroll to position [156, 0]
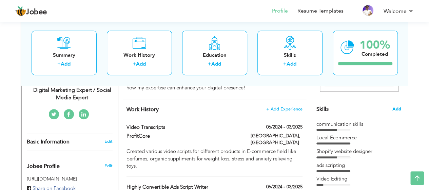
click at [397, 108] on span "Add" at bounding box center [397, 109] width 9 height 6
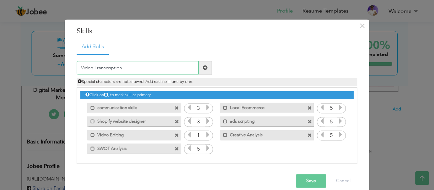
type input "Video Transcription"
click at [305, 179] on button "Save" at bounding box center [311, 181] width 30 height 14
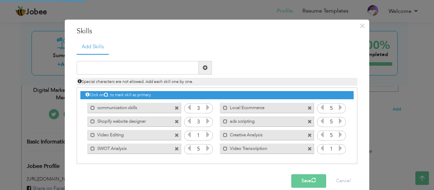
click at [339, 149] on icon at bounding box center [341, 148] width 6 height 6
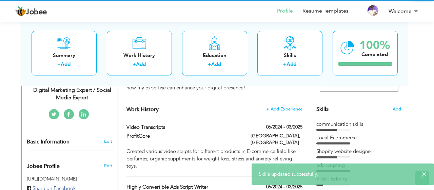
click at [339, 149] on div at bounding box center [217, 95] width 434 height 190
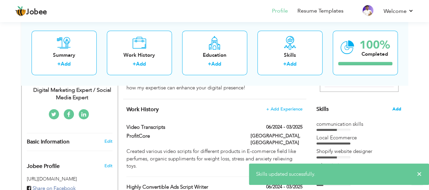
click at [397, 108] on span "Add" at bounding box center [397, 109] width 9 height 6
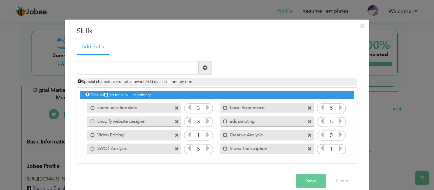
click at [339, 148] on icon at bounding box center [341, 148] width 6 height 6
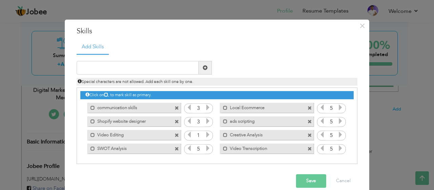
click at [297, 179] on button "Save" at bounding box center [311, 181] width 30 height 14
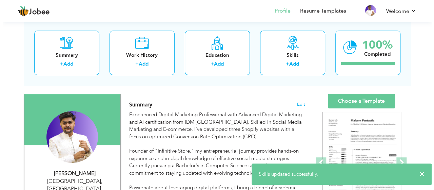
scroll to position [34, 0]
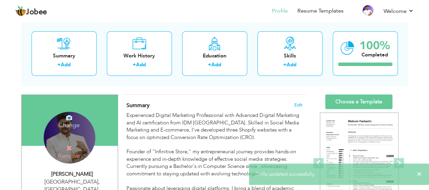
click at [79, 119] on h4 "Change" at bounding box center [69, 120] width 49 height 16
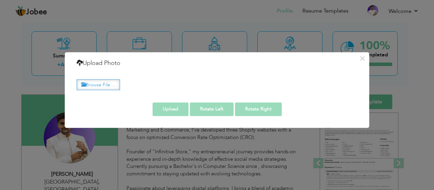
click at [103, 85] on label "Browse File ..." at bounding box center [98, 84] width 43 height 11
click at [0, 0] on input "Browse File ..." at bounding box center [0, 0] width 0 height 0
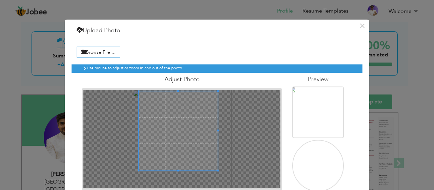
click at [181, 118] on span at bounding box center [178, 130] width 79 height 79
click at [175, 160] on div at bounding box center [182, 139] width 198 height 99
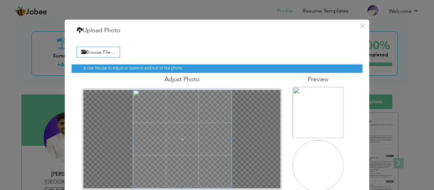
click at [169, 156] on html "Jobee Profile Resume Templates Resume Templates Cover Letters About My Resume W…" at bounding box center [217, 61] width 434 height 190
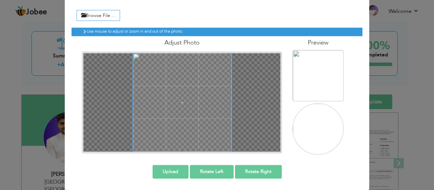
click at [172, 168] on button "Upload" at bounding box center [171, 172] width 36 height 14
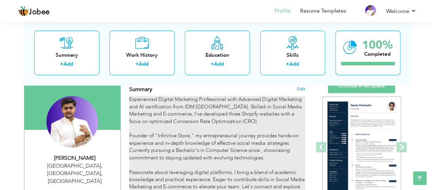
scroll to position [50, 0]
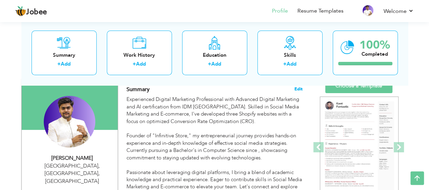
click at [301, 87] on span "Edit" at bounding box center [299, 89] width 8 height 5
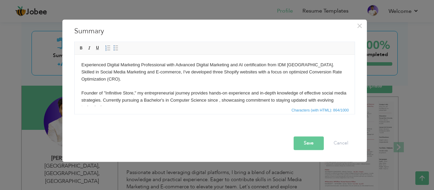
click at [201, 95] on body "Experienced Digital Marketing Professional with Advanced Digital Marketing and …" at bounding box center [214, 100] width 267 height 78
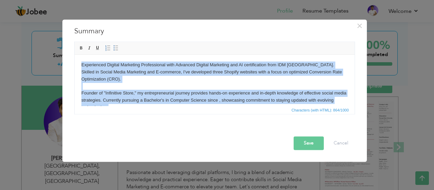
copy body "Experienced Digital Marketing Professional with Advanced Digital Marketing and …"
click at [141, 86] on body "Experienced Digital Marketing Professional with Advanced Digital Marketing and …" at bounding box center [214, 100] width 267 height 78
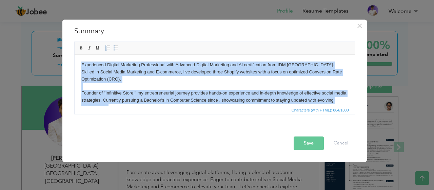
click at [151, 74] on body "Experienced Digital Marketing Professional with Advanced Digital Marketing and …" at bounding box center [214, 100] width 267 height 78
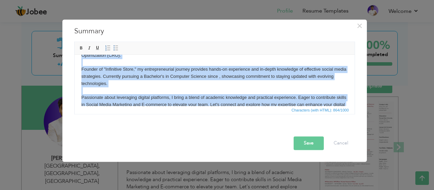
scroll to position [0, 0]
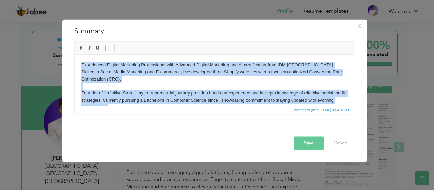
drag, startPoint x: 130, startPoint y: 98, endPoint x: 76, endPoint y: 55, distance: 69.0
click at [76, 55] on html "Experienced Digital Marketing Professional with Advanced Digital Marketing and …" at bounding box center [214, 99] width 280 height 91
click at [178, 89] on body "Experienced Digital Marketing Professional with Advanced Digital Marketing and …" at bounding box center [214, 100] width 267 height 78
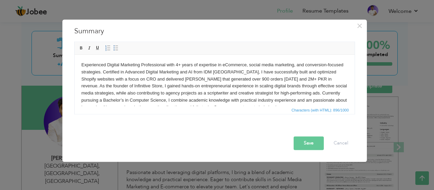
click at [305, 140] on button "Save" at bounding box center [309, 143] width 30 height 14
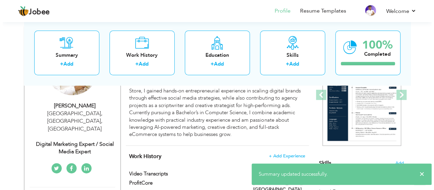
scroll to position [104, 0]
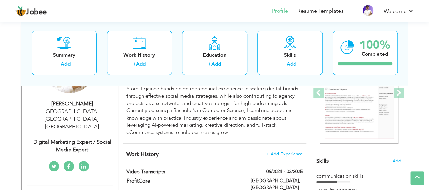
click at [96, 138] on div "Digital Marketing Expert / Social Media Expert" at bounding box center [72, 146] width 91 height 16
type input "[PERSON_NAME]"
type input "Hussain"
type input "03361801180"
select select "number:166"
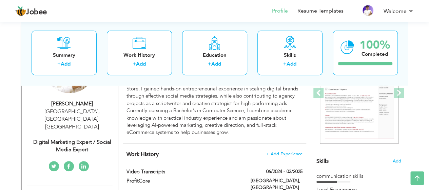
type input "[GEOGRAPHIC_DATA], [GEOGRAPHIC_DATA]"
select select "number:1"
type input "Digital Marketing Expert / Social Media Expert"
type input "https://www.linkedin.com/in/muzammil-hussain-038a73250/"
type input "https://www.facebook.com/muzammilhussain.hussain.3365"
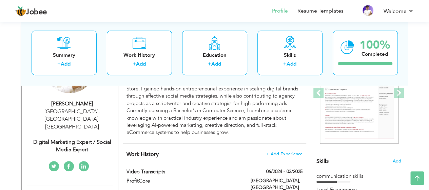
type input "https://twitter.com/Muzammil_Husi"
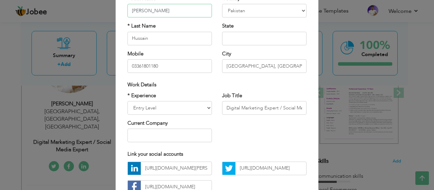
scroll to position [70, 0]
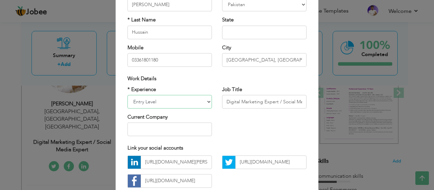
click at [193, 98] on select "Entry Level Less than 1 Year 1 Year 2 Years 3 Years 4 Years 5 Years 6 Years 7 Y…" at bounding box center [170, 102] width 85 height 14
click at [128, 95] on select "Entry Level Less than 1 Year 1 Year 2 Years 3 Years 4 Years 5 Years 6 Years 7 Y…" at bounding box center [170, 102] width 85 height 14
click at [177, 97] on select "Entry Level Less than 1 Year 1 Year 2 Years 3 Years 4 Years 5 Years 6 Years 7 Y…" at bounding box center [170, 102] width 85 height 14
select select "number:7"
click at [128, 95] on select "Entry Level Less than 1 Year 1 Year 2 Years 3 Years 4 Years 5 Years 6 Years 7 Y…" at bounding box center [170, 102] width 85 height 14
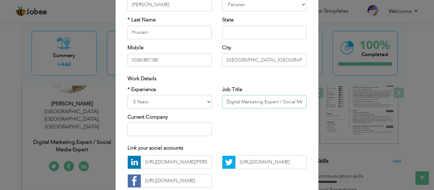
scroll to position [0, 22]
drag, startPoint x: 225, startPoint y: 105, endPoint x: 325, endPoint y: 100, distance: 100.5
click at [325, 100] on div "× Profile Contact Information * First Name Muzammil * Last Name Aruba" at bounding box center [217, 95] width 434 height 190
paste input "2M+ Revenue Delivered | Building Full-Stack eCommerce Systems"
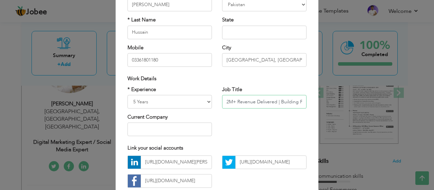
click at [278, 100] on input "2M+ Revenue Delivered | Building Full-Stack eCommerce Systems" at bounding box center [264, 102] width 85 height 14
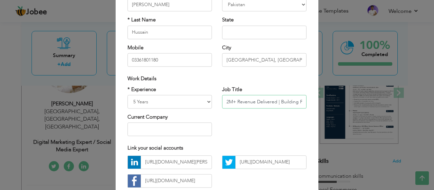
click at [276, 101] on input "2M+ Revenue Delivered | Building Full-Stack eCommerce Systems" at bounding box center [264, 102] width 85 height 14
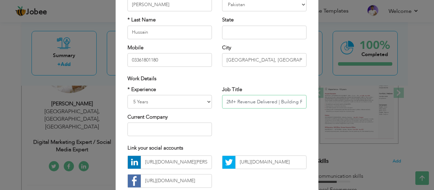
drag, startPoint x: 275, startPoint y: 101, endPoint x: 208, endPoint y: 104, distance: 66.9
click at [208, 104] on div "* Experience Entry Level Less than 1 Year 1 Year 2 Years 3 Years 4 Years 5 Year…" at bounding box center [217, 113] width 189 height 55
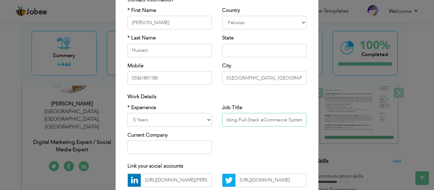
scroll to position [64, 0]
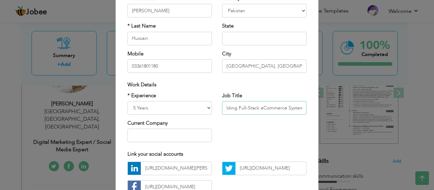
click at [228, 107] on input "Ad scripts & transcriptions | Building Full-Stack eCommerce Systems" at bounding box center [264, 108] width 85 height 14
type input "Ad scripts & transcriptions | Building Full-Stack eCommerce Systems"
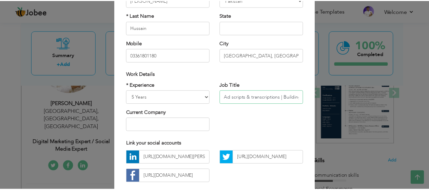
scroll to position [113, 0]
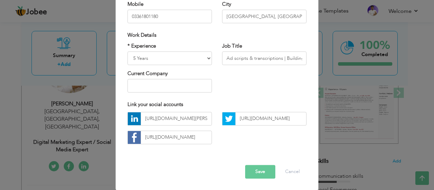
click at [255, 169] on button "Save" at bounding box center [260, 172] width 30 height 14
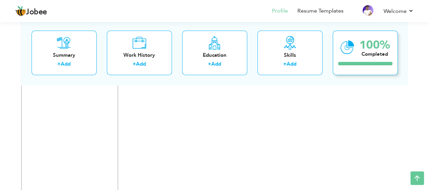
scroll to position [2686, 0]
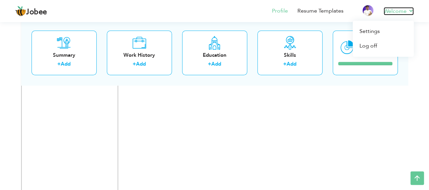
click at [410, 11] on link "Welcome" at bounding box center [399, 11] width 30 height 8
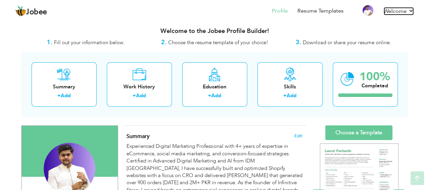
scroll to position [0, 0]
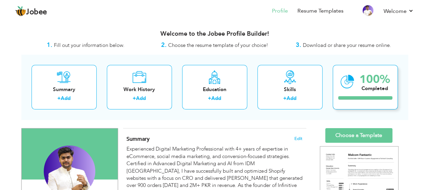
click at [351, 83] on icon at bounding box center [348, 81] width 14 height 23
click at [331, 47] on span "Download or share your resume online." at bounding box center [347, 45] width 88 height 7
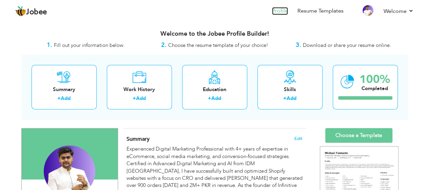
click at [280, 14] on link "Profile" at bounding box center [280, 11] width 16 height 8
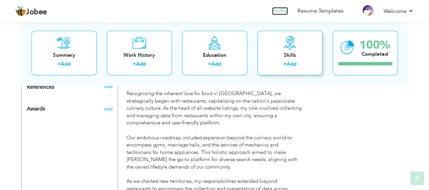
scroll to position [744, 0]
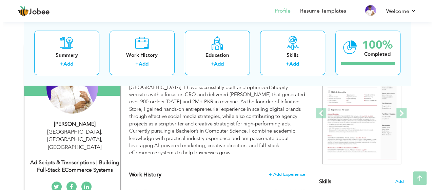
scroll to position [83, 0]
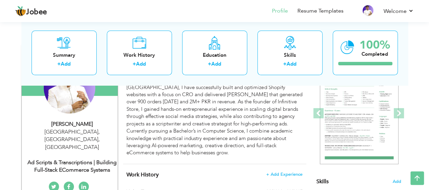
click at [104, 158] on div "Ad scripts & transcriptions | Building Full-Stack eCommerce Systems" at bounding box center [72, 166] width 91 height 16
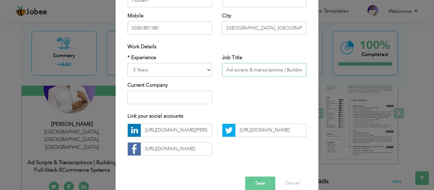
scroll to position [0, 67]
drag, startPoint x: 283, startPoint y: 72, endPoint x: 314, endPoint y: 73, distance: 30.9
click at [314, 73] on div "× Profile Contact Information * First Name Muzammil * Last Name Hussain Albania" at bounding box center [217, 60] width 203 height 284
type input "Ad scripts & transcriptions | Sales & Marketing"
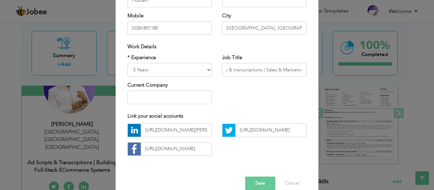
click at [254, 180] on button "Save" at bounding box center [260, 183] width 30 height 14
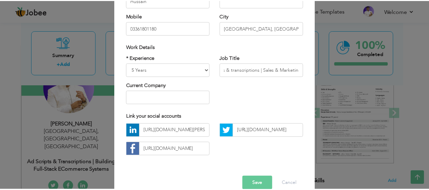
scroll to position [0, 0]
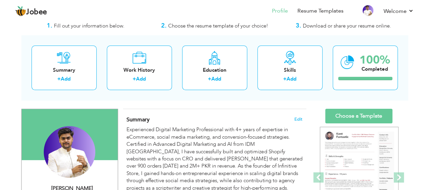
scroll to position [32, 0]
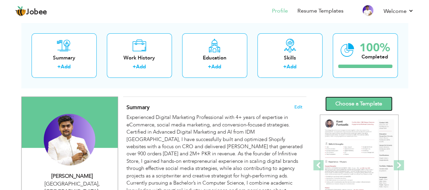
click at [345, 101] on link "Choose a Template" at bounding box center [358, 103] width 67 height 15
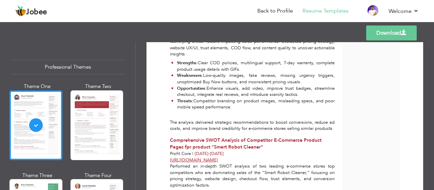
scroll to position [1906, 0]
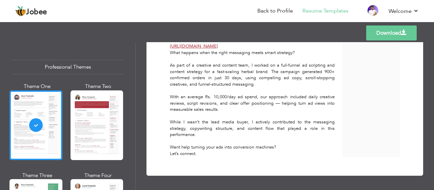
click at [380, 33] on link "Download" at bounding box center [392, 32] width 51 height 15
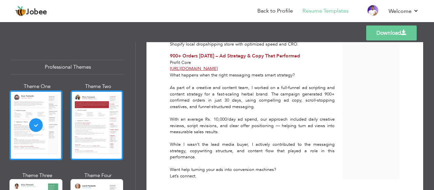
click at [91, 118] on div at bounding box center [97, 125] width 53 height 70
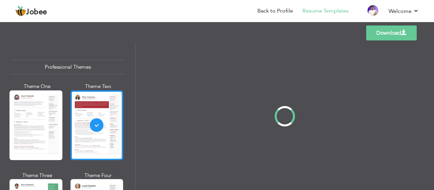
scroll to position [0, 0]
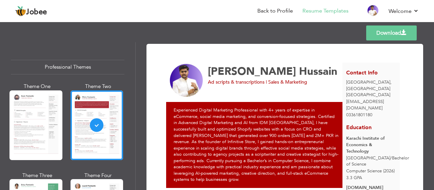
click at [386, 30] on link "Download" at bounding box center [392, 32] width 51 height 15
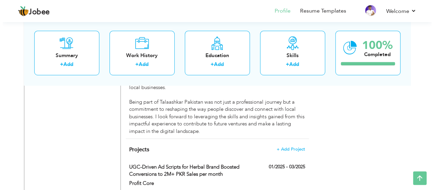
scroll to position [636, 0]
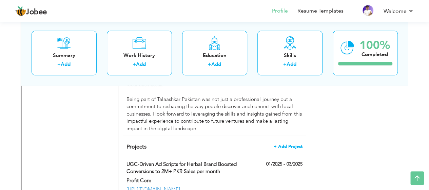
click at [294, 144] on span "+ Add Project" at bounding box center [288, 146] width 29 height 5
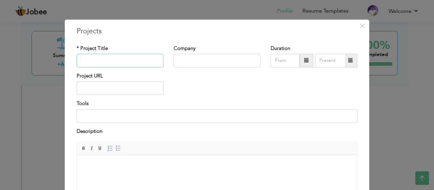
paste input "Dropshipping Website made on Shopify with optimized CRO"
type input "Dropshipping Website made on Shopify with optimized CRO"
click at [205, 62] on input "text" at bounding box center [217, 61] width 87 height 14
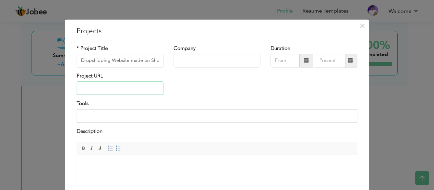
click at [97, 87] on input "text" at bounding box center [120, 88] width 87 height 14
paste input "https://drive.google.com/file/d/1Q2UOVSgMBYbv6Z8SGsQVnAPWEJWKGNej/view?usp=shar…"
type input "https://drive.google.com/file/d/1Q2UOVSgMBYbv6Z8SGsQVnAPWEJWKGNej/view?usp=shar…"
click at [306, 60] on span at bounding box center [306, 60] width 5 height 5
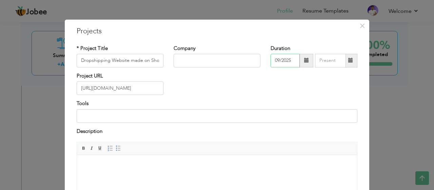
scroll to position [0, 0]
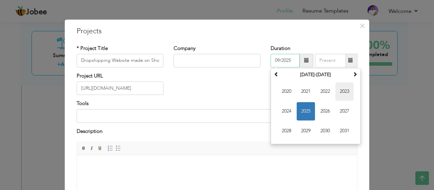
click at [344, 94] on span "2023" at bounding box center [345, 91] width 18 height 18
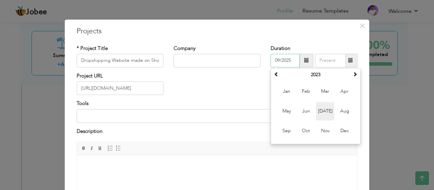
click at [323, 114] on span "Jul" at bounding box center [325, 111] width 18 height 18
type input "07/2023"
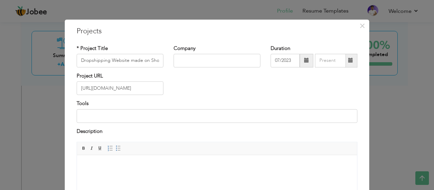
click at [350, 61] on span at bounding box center [351, 60] width 5 height 5
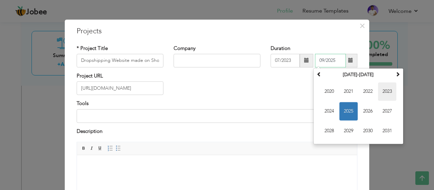
click at [389, 88] on span "2023" at bounding box center [387, 91] width 18 height 18
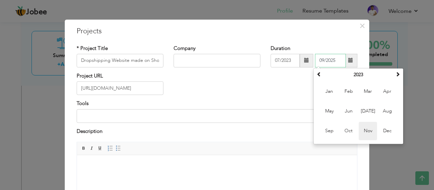
click at [371, 129] on span "Nov" at bounding box center [368, 130] width 18 height 18
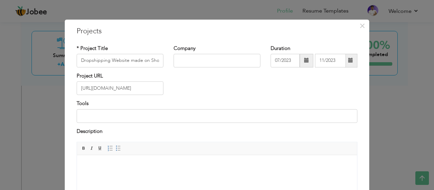
click at [139, 166] on body at bounding box center [217, 165] width 267 height 7
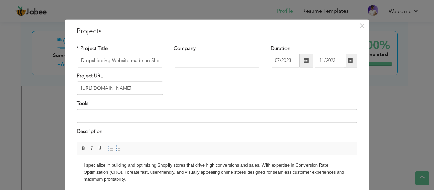
scroll to position [18, 0]
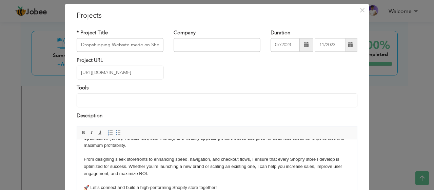
click at [350, 43] on span at bounding box center [351, 44] width 5 height 5
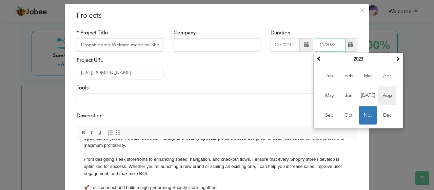
click at [381, 98] on span "Aug" at bounding box center [387, 95] width 18 height 18
type input "08/2023"
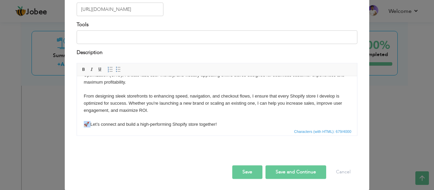
scroll to position [26, 0]
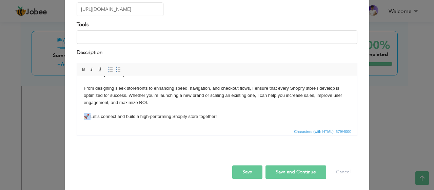
drag, startPoint x: 92, startPoint y: 124, endPoint x: 79, endPoint y: 124, distance: 12.6
click at [79, 124] on html "I specialize in building and optimizing Shopify stores that drive high conversi…" at bounding box center [217, 88] width 280 height 77
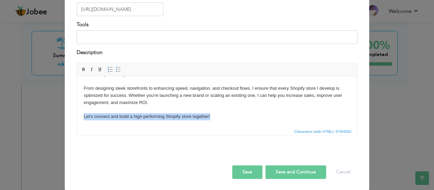
drag, startPoint x: 215, startPoint y: 117, endPoint x: 136, endPoint y: 192, distance: 109.2
click at [77, 117] on html "I specialize in building and optimizing Shopify stores that drive high conversi…" at bounding box center [217, 88] width 280 height 77
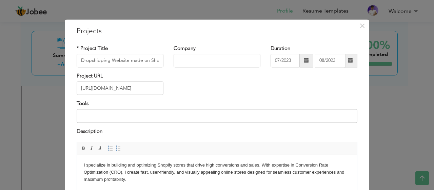
scroll to position [79, 0]
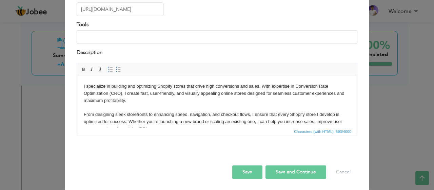
click at [280, 168] on button "Save and Continue" at bounding box center [296, 172] width 61 height 14
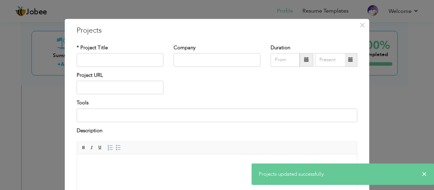
scroll to position [0, 0]
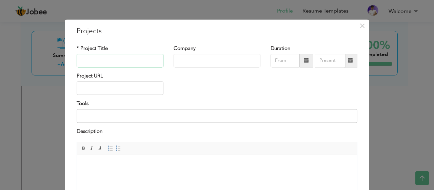
click at [136, 66] on input "text" at bounding box center [120, 61] width 87 height 14
paste input "Dropshipping Website made on Shopify with optimized CRO"
type input "Dropshipping Website made on Shopify with optimized CRO"
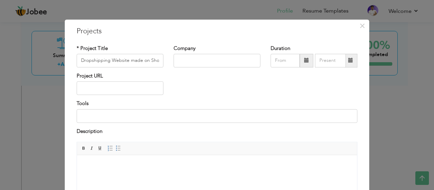
click at [304, 61] on span at bounding box center [306, 60] width 5 height 5
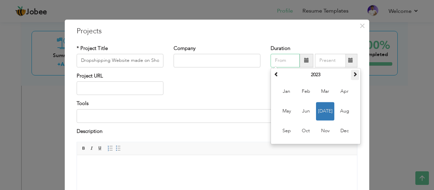
click at [353, 72] on span at bounding box center [355, 74] width 5 height 5
click at [322, 109] on span "Jul" at bounding box center [325, 111] width 18 height 18
type input "07/2024"
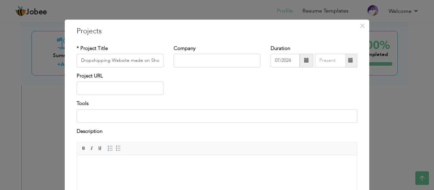
click at [349, 58] on span at bounding box center [351, 60] width 5 height 5
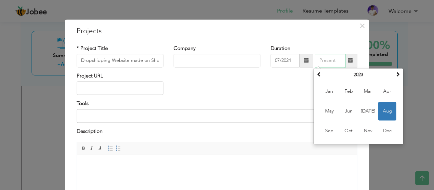
click at [388, 110] on span "Aug" at bounding box center [387, 111] width 18 height 18
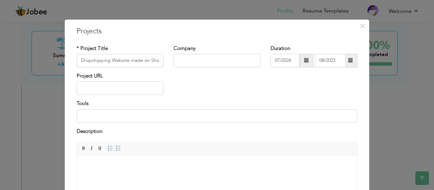
click at [349, 59] on span at bounding box center [351, 60] width 5 height 5
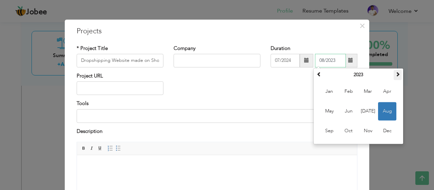
click at [398, 73] on th at bounding box center [398, 75] width 8 height 10
click at [380, 109] on span "Aug" at bounding box center [387, 111] width 18 height 18
type input "08/2024"
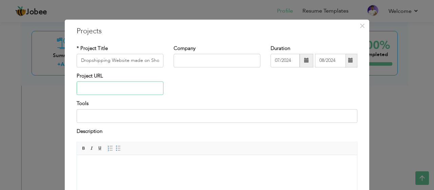
click at [113, 88] on input "text" at bounding box center [120, 88] width 87 height 14
paste input "[URL][DOMAIN_NAME]"
type input "[URL][DOMAIN_NAME]"
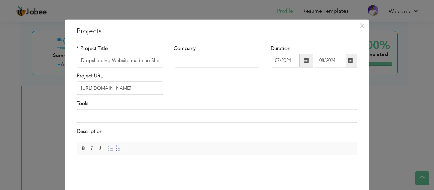
click at [108, 163] on body at bounding box center [217, 165] width 267 height 7
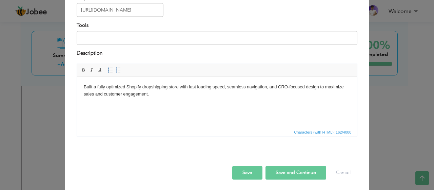
scroll to position [79, 0]
click at [287, 168] on button "Save and Continue" at bounding box center [296, 172] width 61 height 14
click at [251, 172] on button "Save" at bounding box center [247, 172] width 30 height 14
click at [279, 171] on button "Save and Continue" at bounding box center [296, 172] width 61 height 14
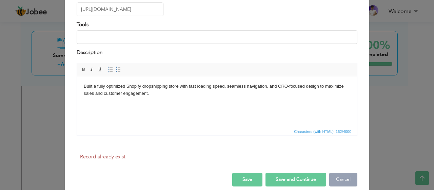
click at [345, 180] on button "Cancel" at bounding box center [344, 179] width 28 height 14
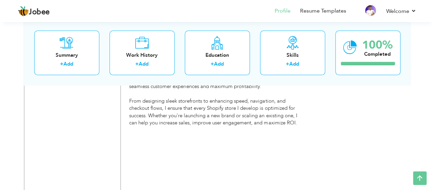
scroll to position [2623, 0]
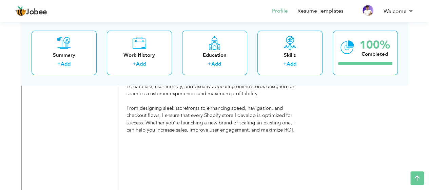
click at [155, 56] on label "Dropshipping Website made on Shopify with optimized CRO" at bounding box center [184, 48] width 114 height 15
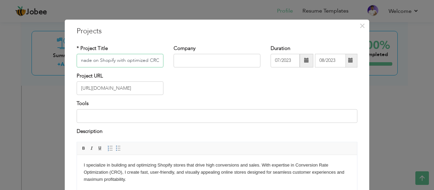
scroll to position [0, 0]
click at [93, 56] on input "Dropshipping Website made on Shopify with optimized CRO" at bounding box center [120, 61] width 87 height 14
paste input "E-commerce website made on shopify with O"
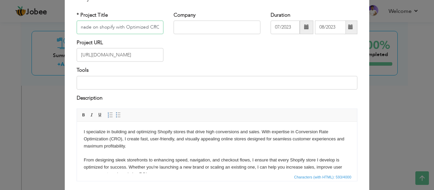
scroll to position [79, 0]
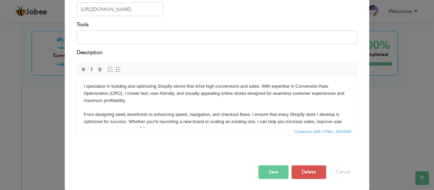
type input "E-commerce website made on shopify with Optimized CRO"
click at [272, 171] on button "Save" at bounding box center [274, 172] width 30 height 14
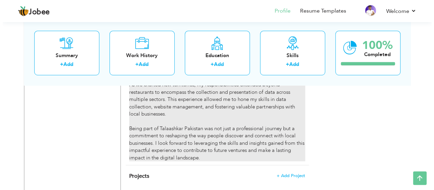
scroll to position [607, 0]
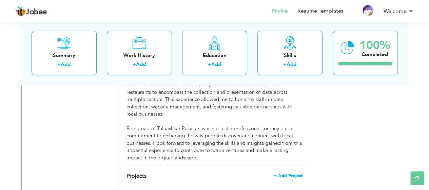
click at [280, 173] on span "+ Add Project" at bounding box center [288, 175] width 29 height 5
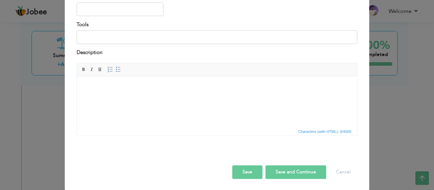
scroll to position [0, 0]
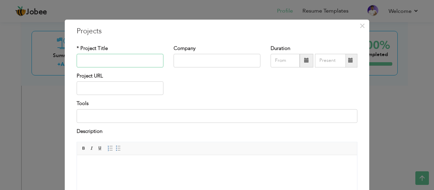
paste input "Dropshipping Website made on Shopify with optimized CRO"
type input "Dropshipping Website made on Shopify with optimized CRO"
click at [304, 58] on span at bounding box center [306, 60] width 5 height 5
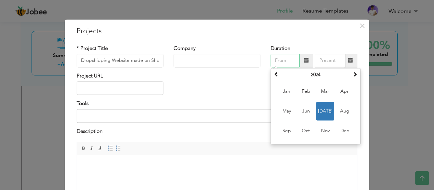
click at [320, 108] on span "Jul" at bounding box center [325, 111] width 18 height 18
type input "07/2024"
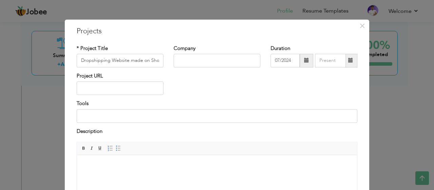
click at [350, 60] on span at bounding box center [351, 60] width 5 height 5
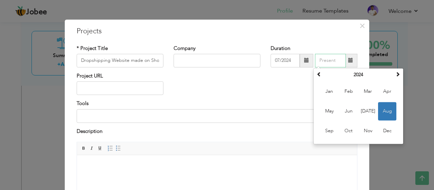
click at [381, 109] on span "Aug" at bounding box center [387, 111] width 18 height 18
type input "08/2024"
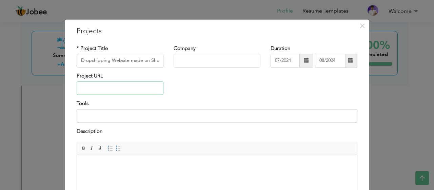
click at [107, 91] on input "text" at bounding box center [120, 88] width 87 height 14
paste input "[URL][DOMAIN_NAME]"
type input "[URL][DOMAIN_NAME]"
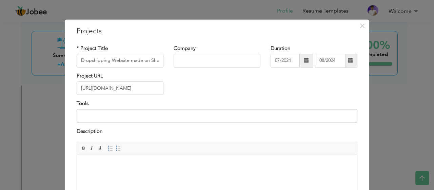
click at [127, 175] on html at bounding box center [217, 165] width 280 height 21
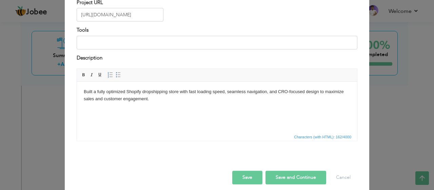
scroll to position [79, 0]
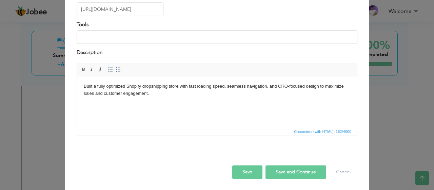
click at [275, 165] on button "Save and Continue" at bounding box center [296, 172] width 61 height 14
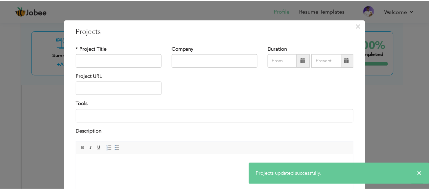
scroll to position [0, 0]
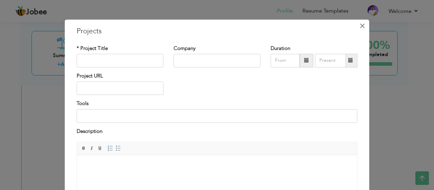
click at [361, 25] on span "×" at bounding box center [363, 26] width 6 height 12
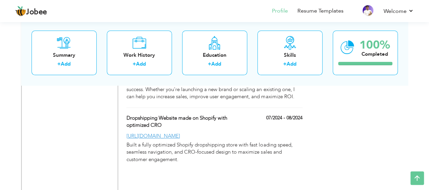
scroll to position [2636, 0]
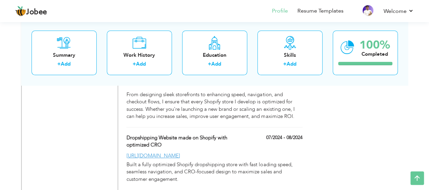
click at [171, 53] on link "https://drive.google.com/file/d/1Q2UOVSgMBYbv6Z8SGsQVnAPWEJWKGNej/view?usp=shar…" at bounding box center [154, 49] width 54 height 7
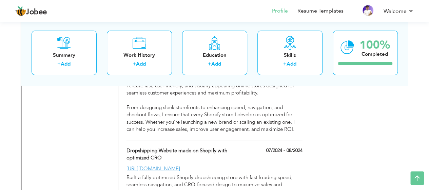
scroll to position [2620, 0]
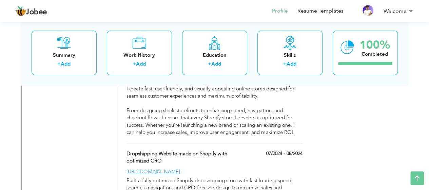
click at [180, 69] on link "https://drive.google.com/file/d/1Q2UOVSgMBYbv6Z8SGsQVnAPWEJWKGNej/view?usp=shar…" at bounding box center [154, 65] width 54 height 7
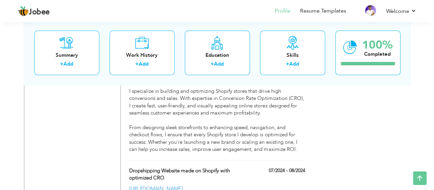
scroll to position [2586, 0]
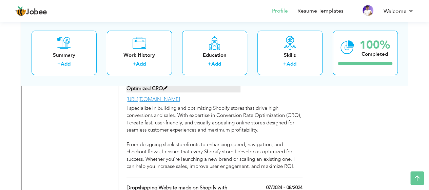
click at [214, 92] on label "E-commerce website made on shopify with Optimized CRO" at bounding box center [184, 85] width 114 height 15
type input "E-commerce website made on shopify with Optimized CRO"
type input "07/2023"
type input "08/2023"
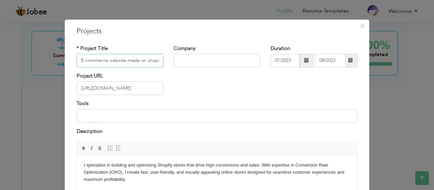
scroll to position [0, 47]
click at [118, 90] on input "https://drive.google.com/file/d/1Q2UOVSgMBYbv6Z8SGsQVnAPWEJWKGNej/view?usp=shar…" at bounding box center [120, 88] width 87 height 14
paste input "d1zWq5zpa3F_Y74GyHBaIpovwONGsxns"
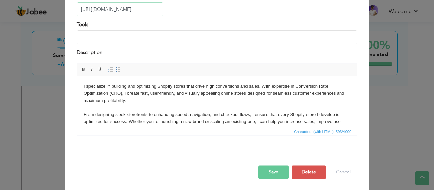
type input "[URL][DOMAIN_NAME]"
click at [268, 172] on button "Save" at bounding box center [274, 172] width 30 height 14
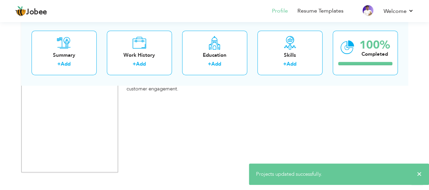
scroll to position [2727, 0]
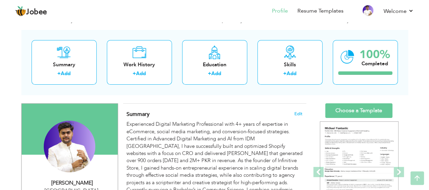
scroll to position [0, 0]
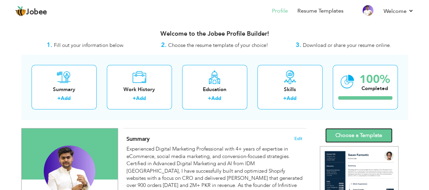
click at [354, 135] on link "Choose a Template" at bounding box center [358, 135] width 67 height 15
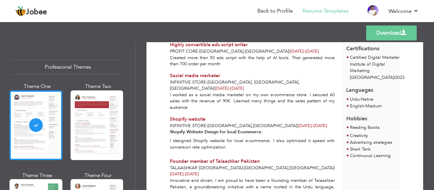
scroll to position [249, 0]
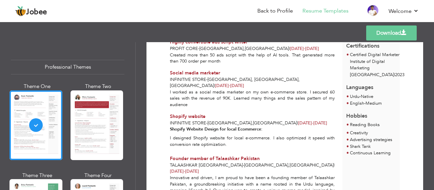
click at [400, 29] on link "Download" at bounding box center [392, 32] width 51 height 15
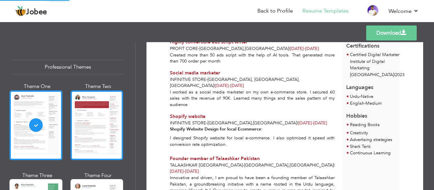
click at [105, 125] on div at bounding box center [97, 125] width 53 height 70
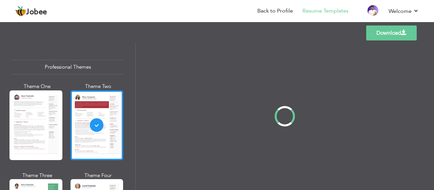
scroll to position [0, 0]
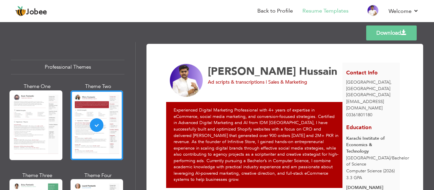
click at [411, 29] on link "Download" at bounding box center [392, 32] width 51 height 15
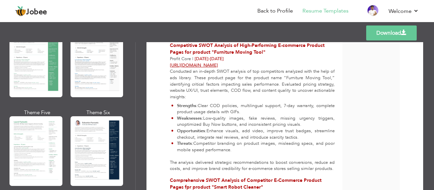
scroll to position [1500, 0]
